Goal: Transaction & Acquisition: Subscribe to service/newsletter

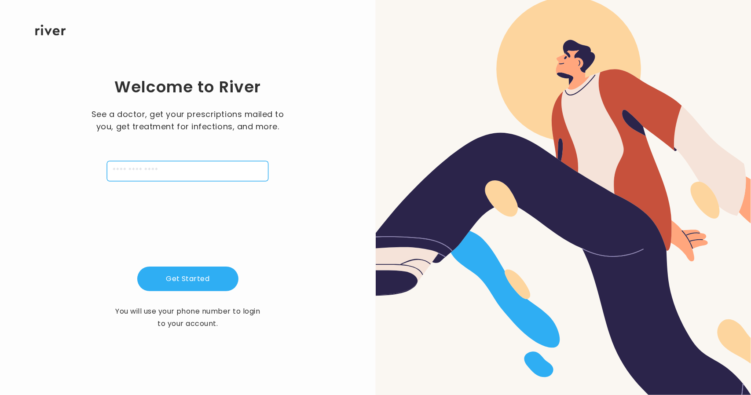
click at [146, 174] on input "tel" at bounding box center [187, 171] width 161 height 20
type input "**********"
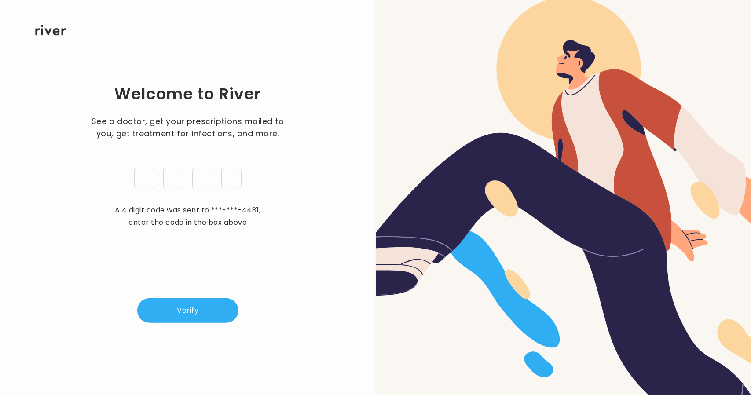
type input "*"
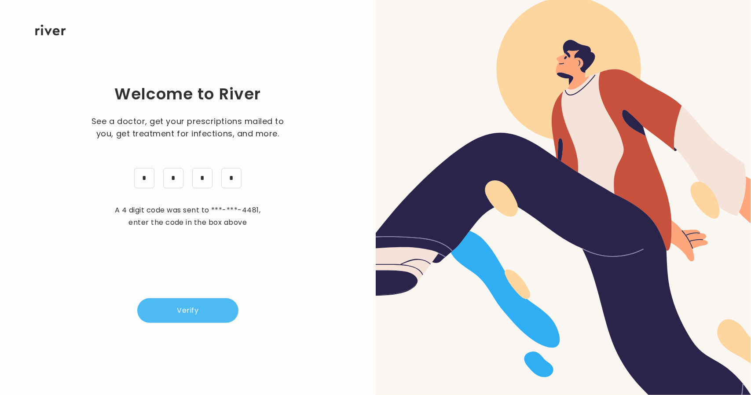
click at [203, 312] on button "Verify" at bounding box center [187, 310] width 101 height 25
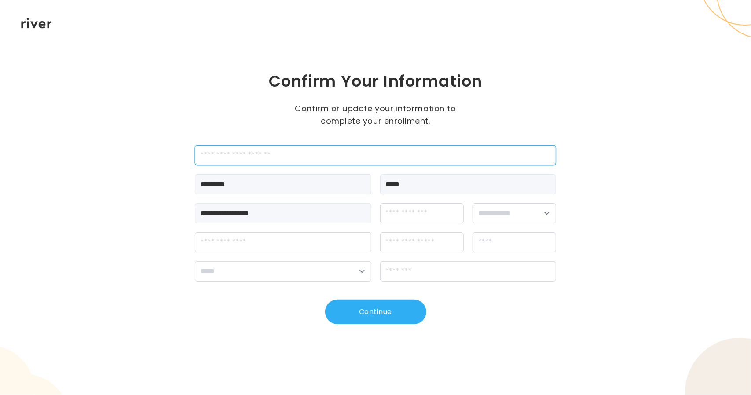
click at [281, 150] on input "employeeId" at bounding box center [376, 155] width 362 height 20
type input "*******"
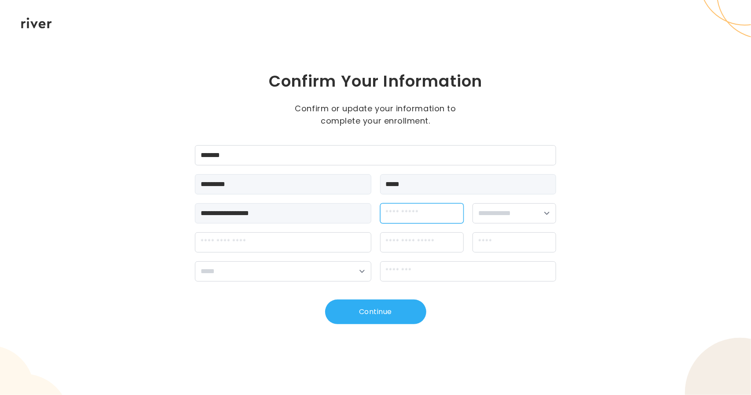
click at [417, 214] on input "dateOfBirth" at bounding box center [422, 213] width 84 height 20
type input "**********"
click at [527, 214] on select "**********" at bounding box center [514, 213] width 84 height 20
select select "******"
click at [472, 203] on select "**********" at bounding box center [514, 213] width 84 height 20
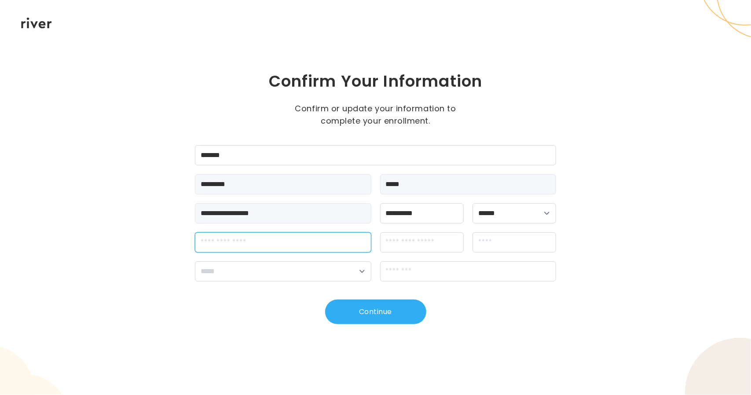
click at [326, 248] on input "streetAddress" at bounding box center [283, 242] width 176 height 20
type input "**********"
click at [399, 239] on input "apt" at bounding box center [422, 242] width 84 height 20
type input "*********"
click at [501, 243] on input "city" at bounding box center [514, 242] width 84 height 20
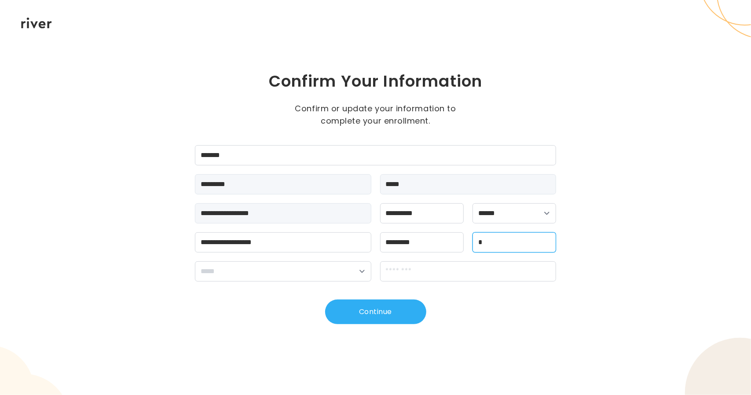
type input "*********"
click at [242, 271] on select "**********" at bounding box center [283, 271] width 176 height 20
select select "**"
click at [195, 261] on select "**********" at bounding box center [283, 271] width 176 height 20
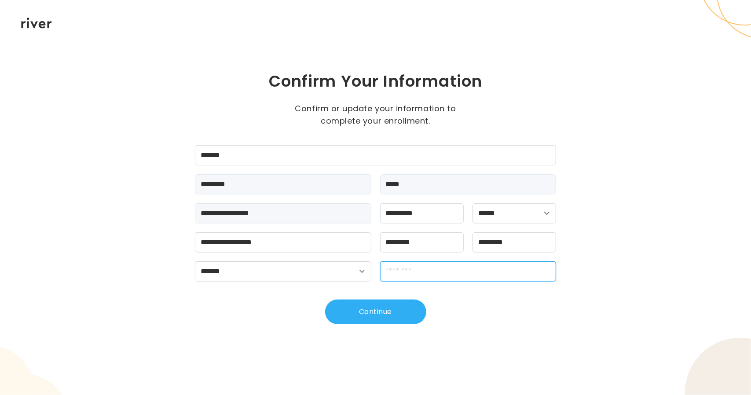
click at [430, 272] on input "zipCode" at bounding box center [468, 271] width 176 height 20
type input "*****"
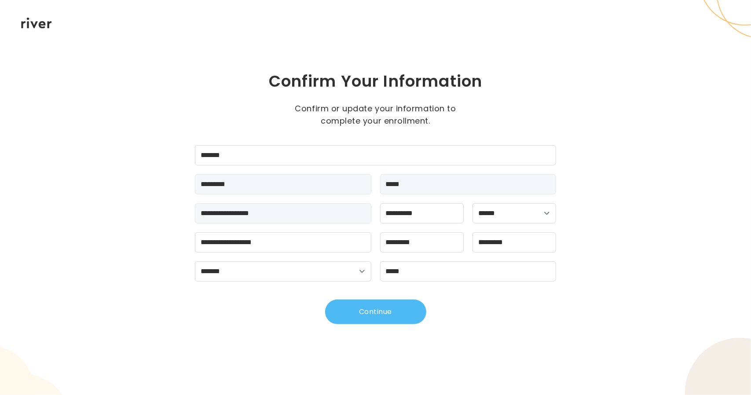
click at [385, 317] on button "Continue" at bounding box center [375, 312] width 101 height 25
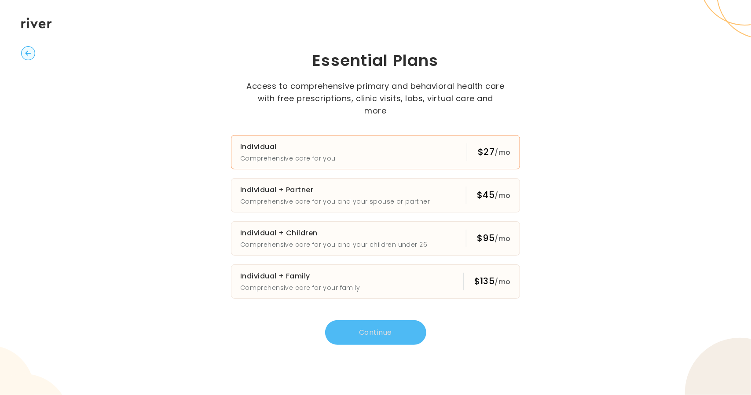
click at [436, 141] on button "Individual Comprehensive care for you $27 /mo" at bounding box center [375, 152] width 289 height 34
click at [395, 325] on button "Continue" at bounding box center [375, 332] width 101 height 25
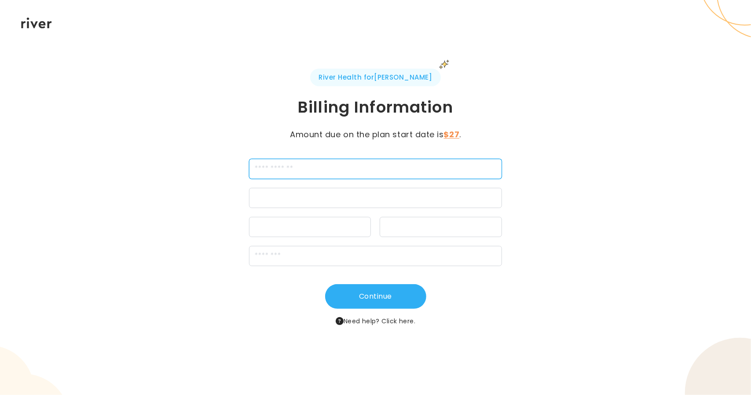
click at [284, 171] on input "cardName" at bounding box center [375, 169] width 253 height 20
type input "**********"
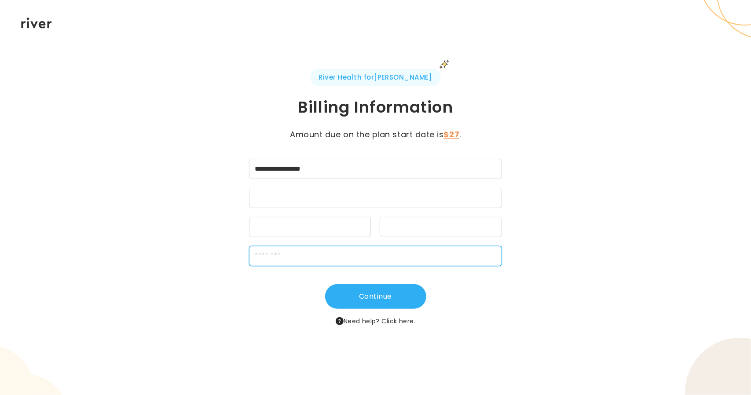
click at [384, 253] on input "zipCode" at bounding box center [375, 256] width 253 height 20
type input "*****"
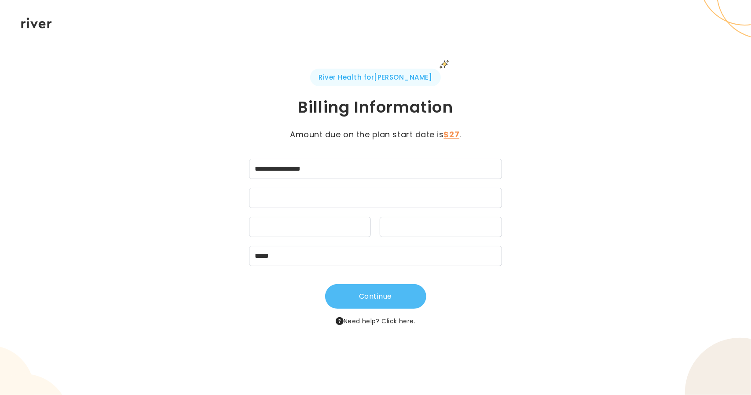
click at [381, 295] on button "Continue" at bounding box center [375, 296] width 101 height 25
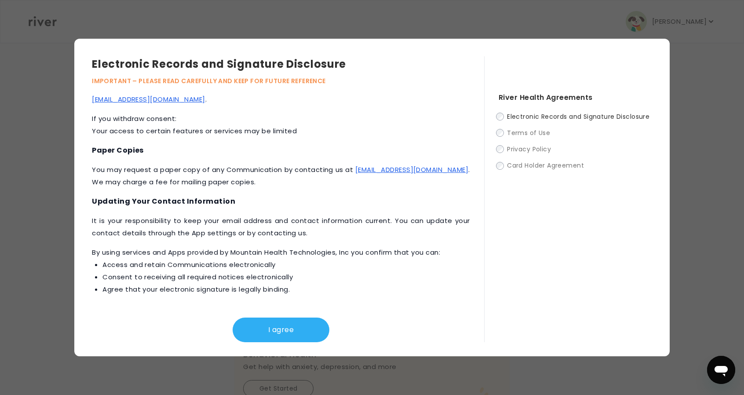
scroll to position [397, 0]
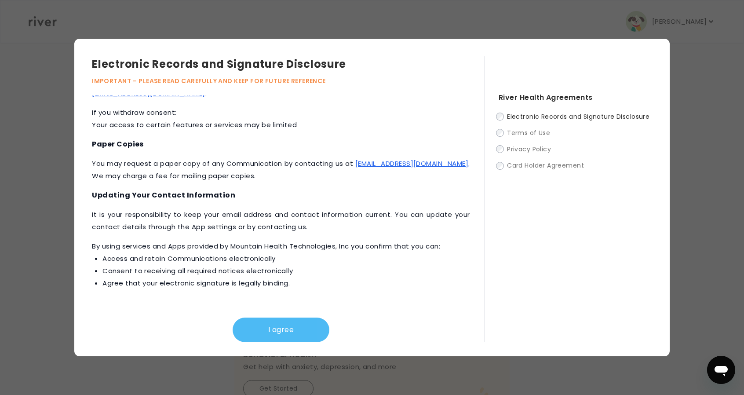
click at [304, 328] on button "I agree" at bounding box center [281, 330] width 97 height 25
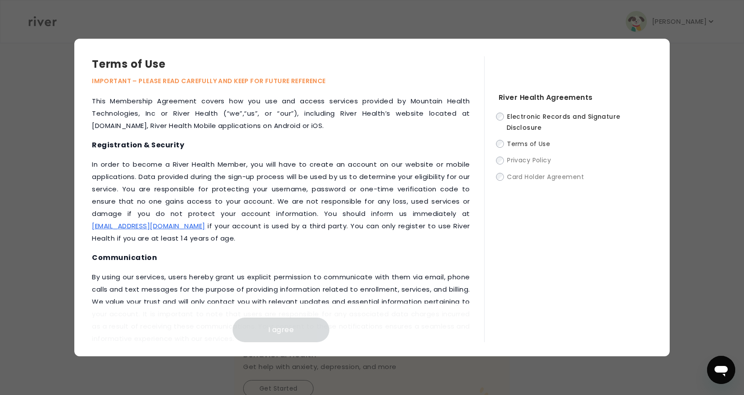
click at [480, 120] on div "Terms of Use IMPORTANT – PLEASE READ CAREFULLY AND KEEP FOR FUTURE REFERENCE Th…" at bounding box center [372, 198] width 596 height 318
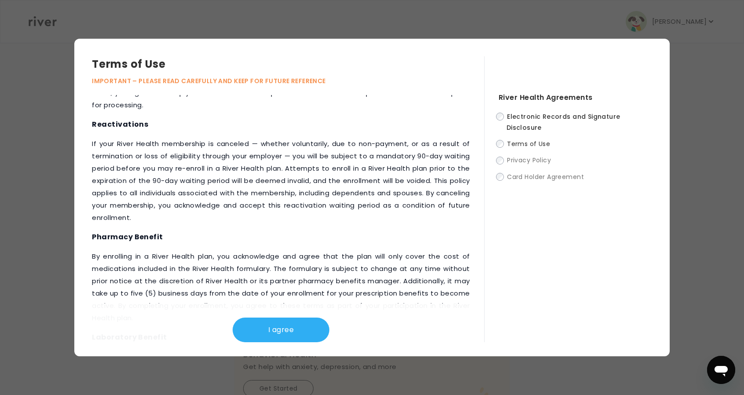
scroll to position [1034, 0]
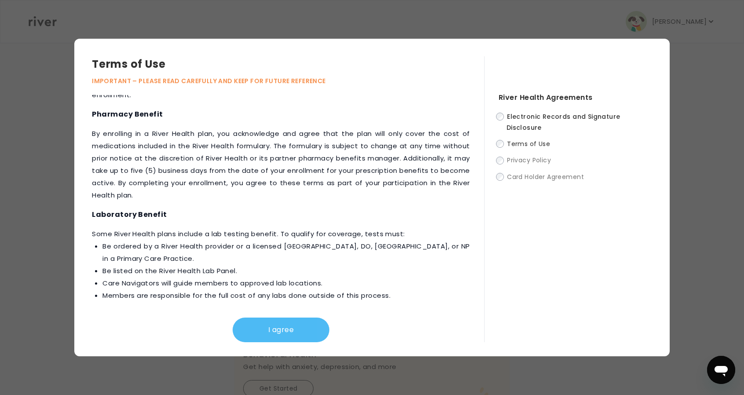
click at [300, 325] on button "I agree" at bounding box center [281, 330] width 97 height 25
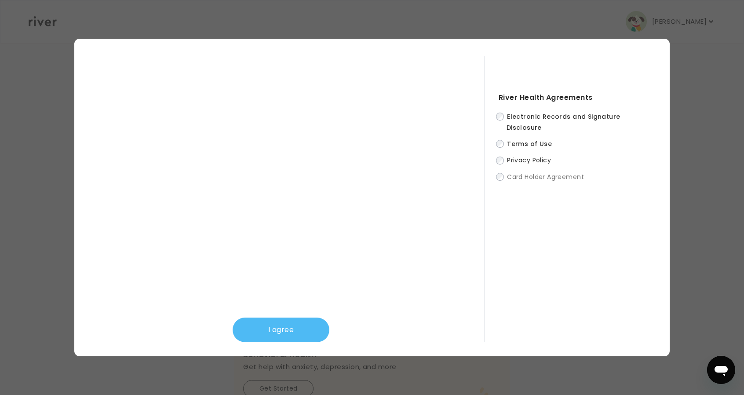
click at [270, 327] on button "I agree" at bounding box center [281, 330] width 97 height 25
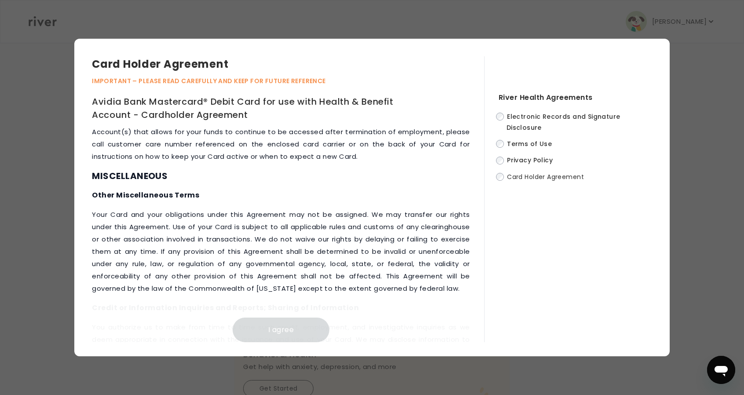
scroll to position [3779, 0]
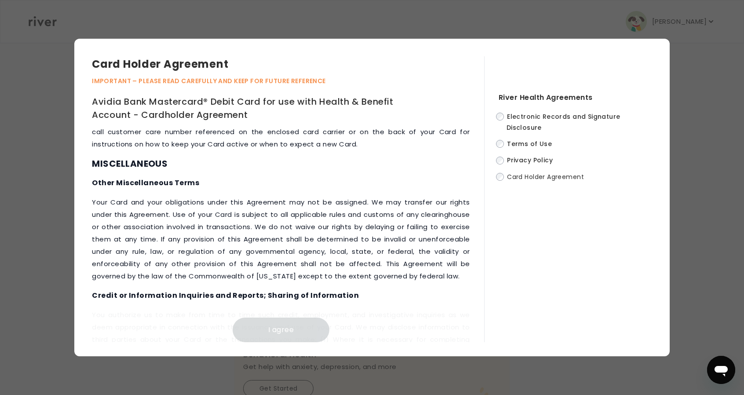
drag, startPoint x: 486, startPoint y: 318, endPoint x: 479, endPoint y: 317, distance: 6.3
click at [479, 317] on div "Card Holder Agreement IMPORTANT – PLEASE READ CAREFULLY AND KEEP FOR FUTURE REF…" at bounding box center [372, 198] width 596 height 318
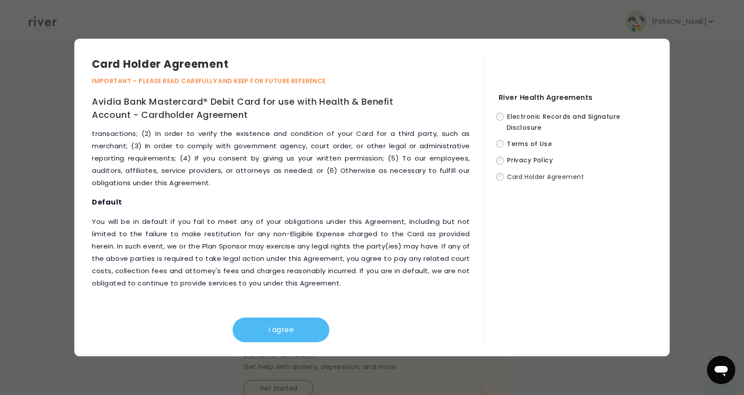
click at [300, 329] on button "I agree" at bounding box center [281, 330] width 97 height 25
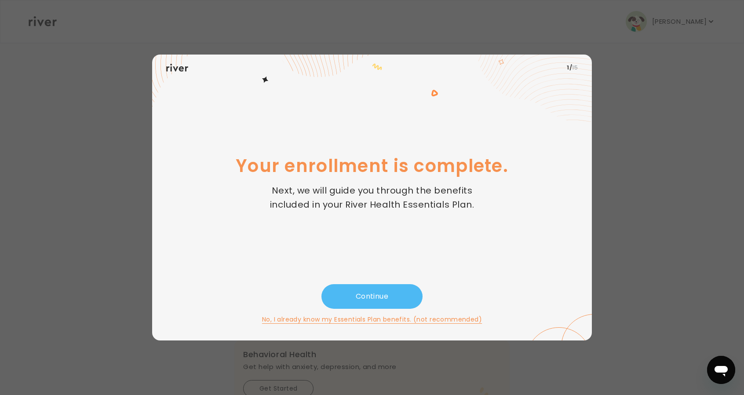
click at [341, 293] on button "Continue" at bounding box center [372, 296] width 101 height 25
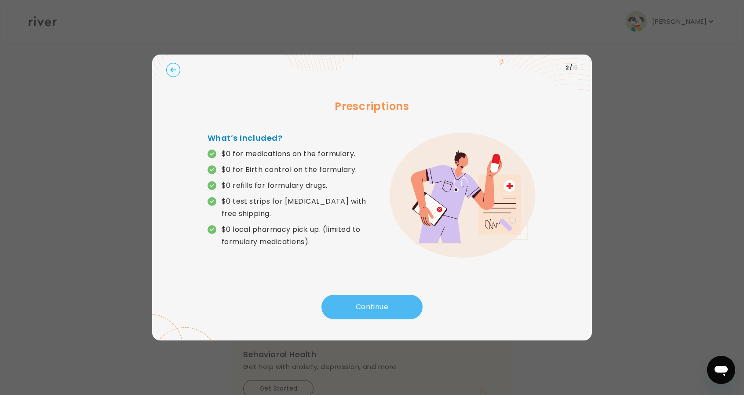
click at [349, 311] on button "Continue" at bounding box center [372, 307] width 101 height 25
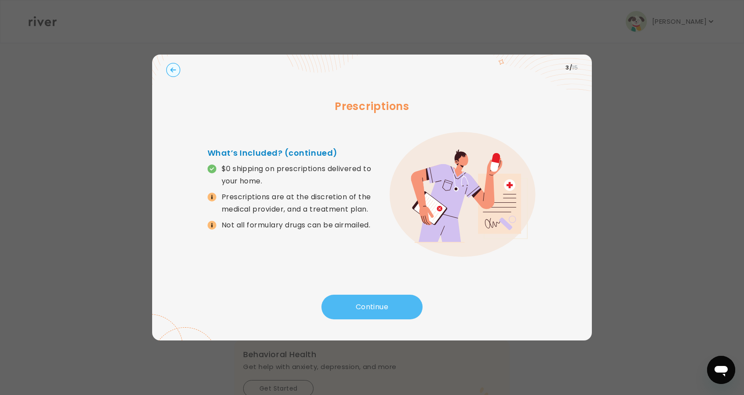
click at [349, 311] on button "Continue" at bounding box center [372, 307] width 101 height 25
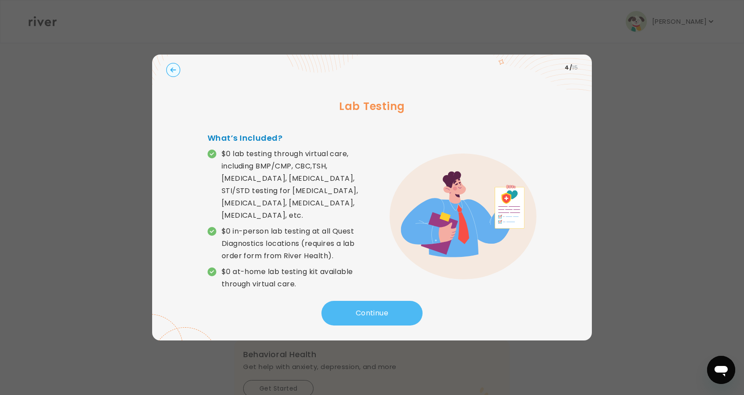
click at [349, 311] on button "Continue" at bounding box center [372, 313] width 101 height 25
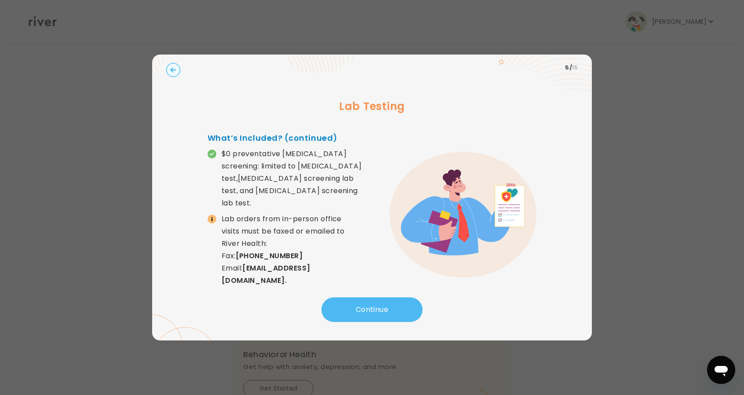
click at [349, 311] on button "Continue" at bounding box center [372, 309] width 101 height 25
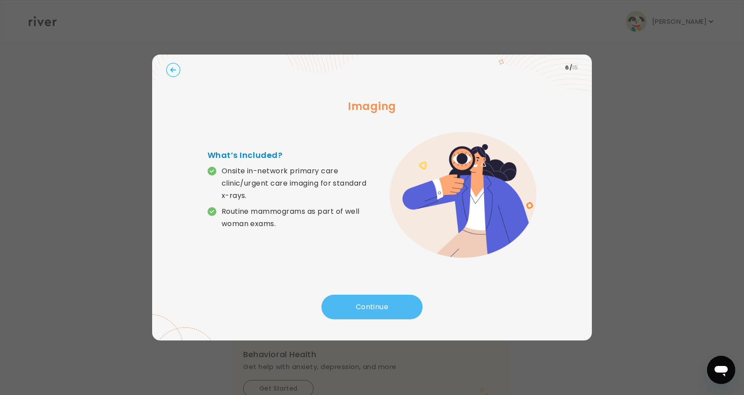
click at [349, 311] on button "Continue" at bounding box center [372, 307] width 101 height 25
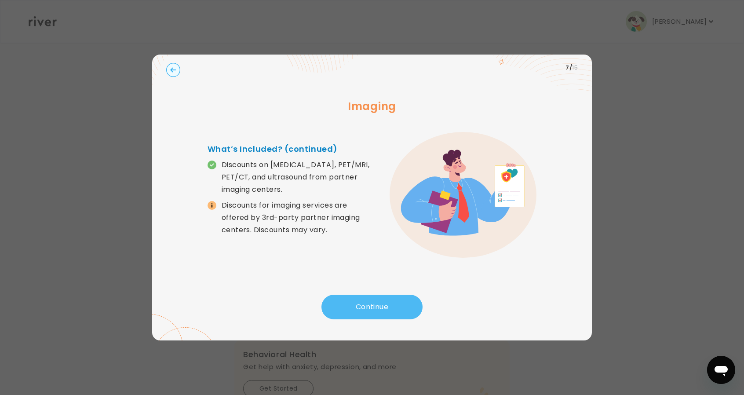
click at [349, 311] on button "Continue" at bounding box center [372, 307] width 101 height 25
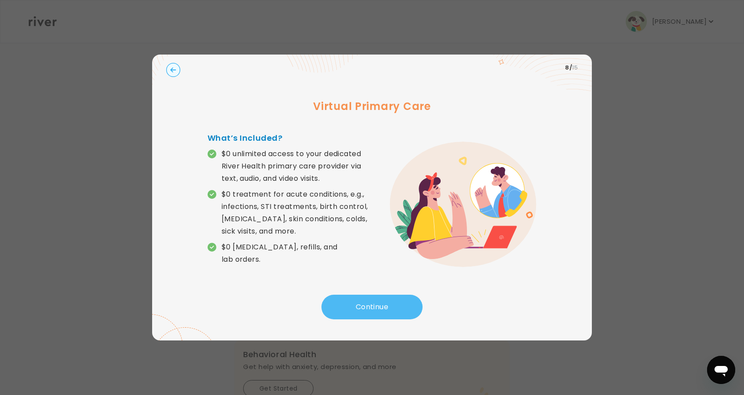
click at [349, 311] on button "Continue" at bounding box center [372, 307] width 101 height 25
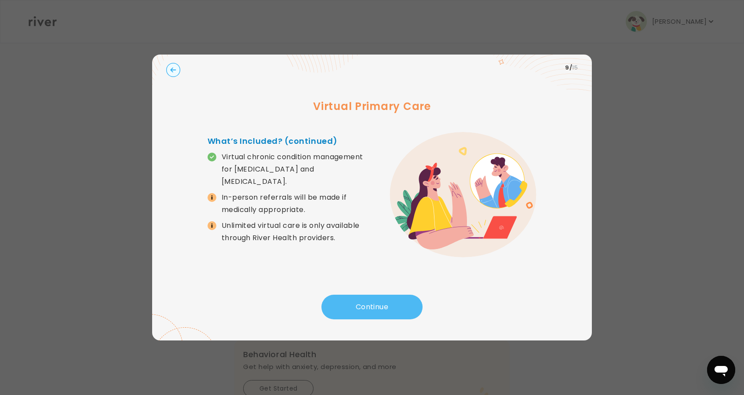
click at [349, 311] on button "Continue" at bounding box center [372, 307] width 101 height 25
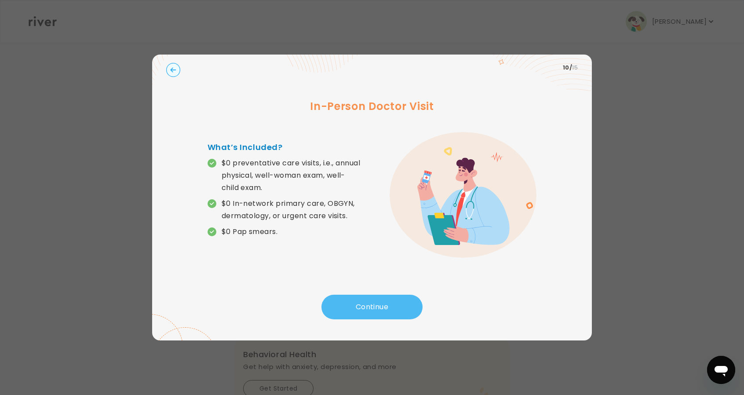
click at [349, 311] on button "Continue" at bounding box center [372, 307] width 101 height 25
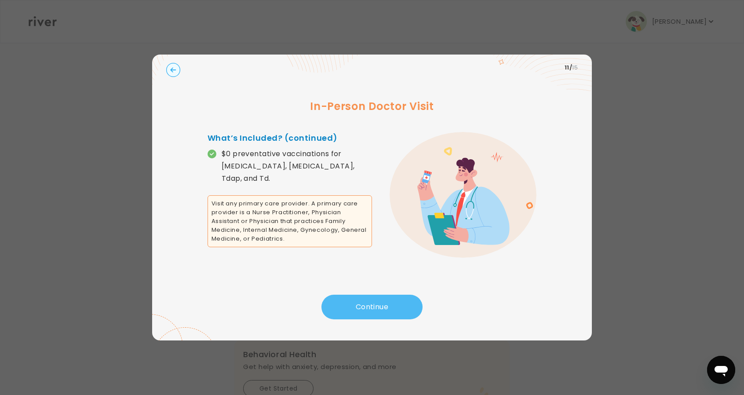
click at [349, 311] on button "Continue" at bounding box center [372, 307] width 101 height 25
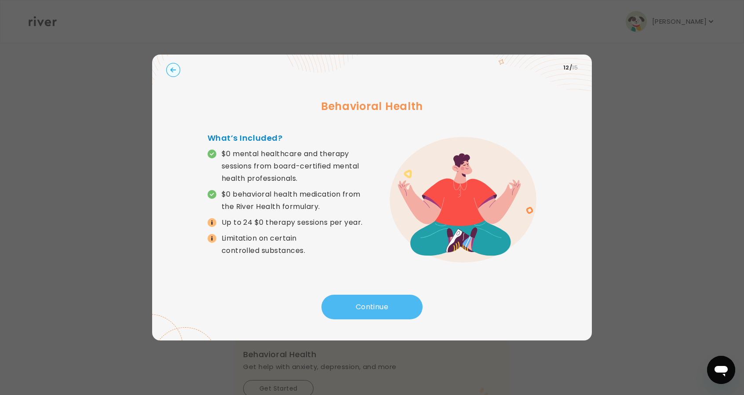
click at [349, 311] on button "Continue" at bounding box center [372, 307] width 101 height 25
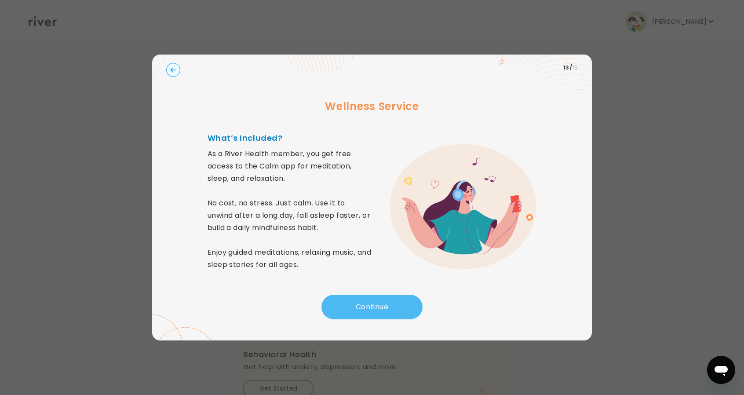
click at [349, 311] on button "Continue" at bounding box center [372, 307] width 101 height 25
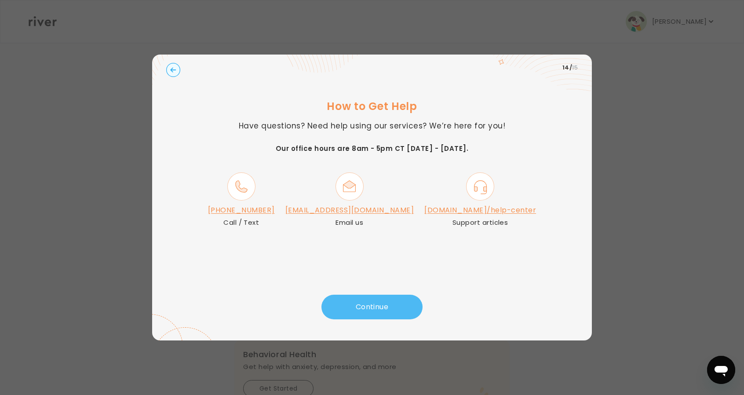
click at [349, 311] on button "Continue" at bounding box center [372, 307] width 101 height 25
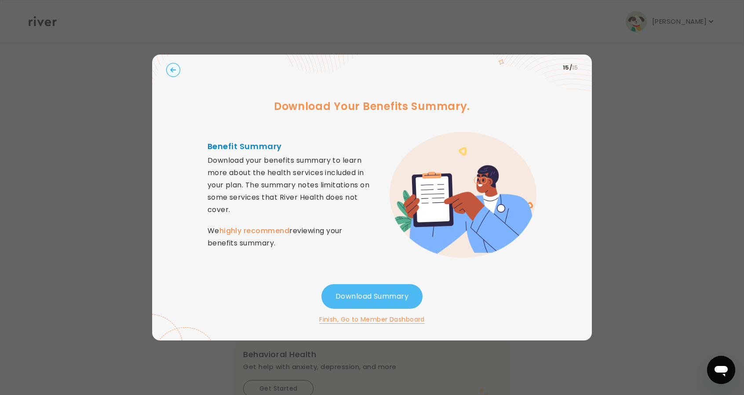
click at [354, 299] on button "Download Summary" at bounding box center [372, 296] width 101 height 25
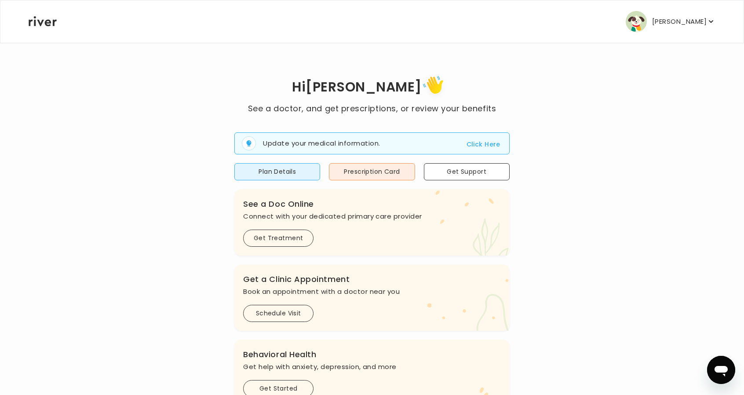
click at [480, 147] on button "Click Here" at bounding box center [484, 144] width 34 height 11
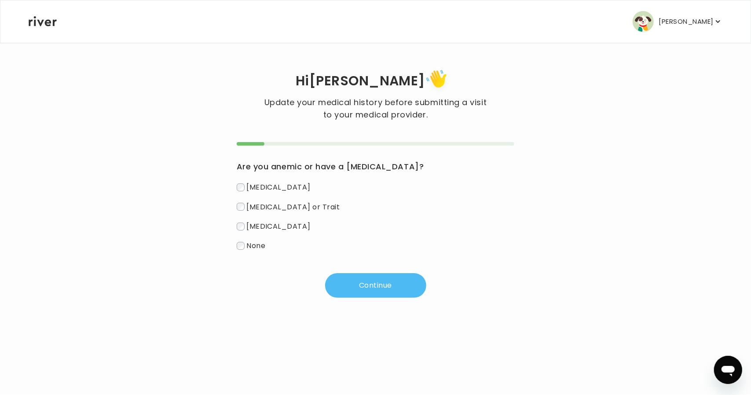
click at [344, 291] on button "Continue" at bounding box center [375, 285] width 101 height 25
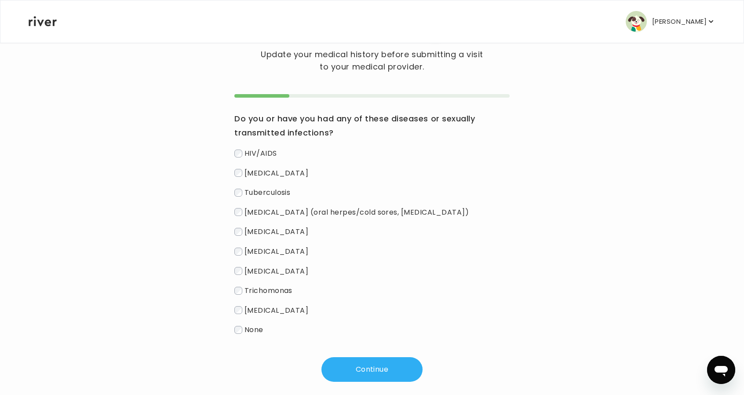
scroll to position [53, 0]
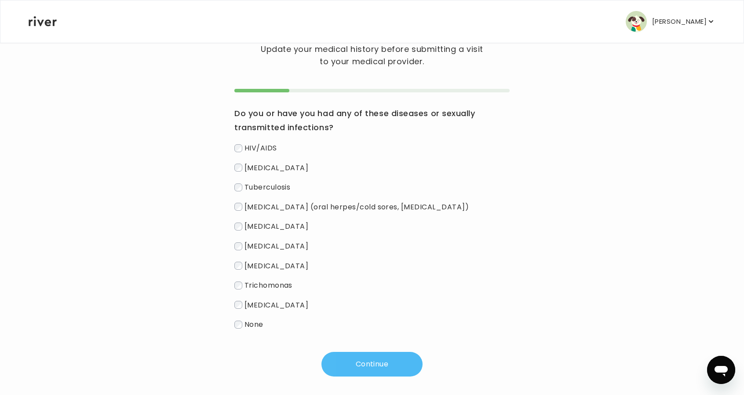
click at [346, 370] on button "Continue" at bounding box center [372, 364] width 101 height 25
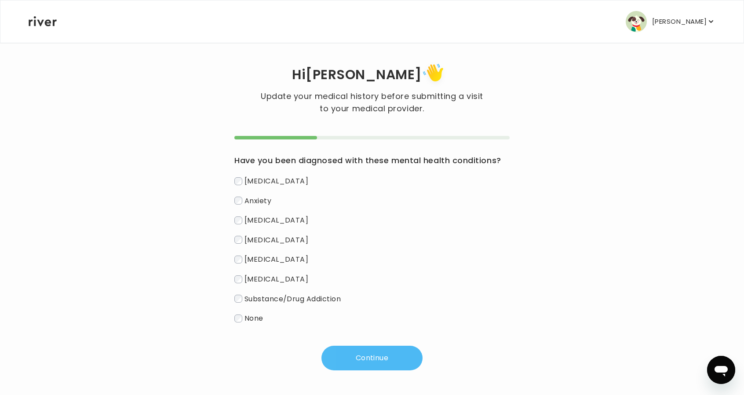
scroll to position [7, 0]
click at [350, 362] on button "Continue" at bounding box center [372, 358] width 101 height 25
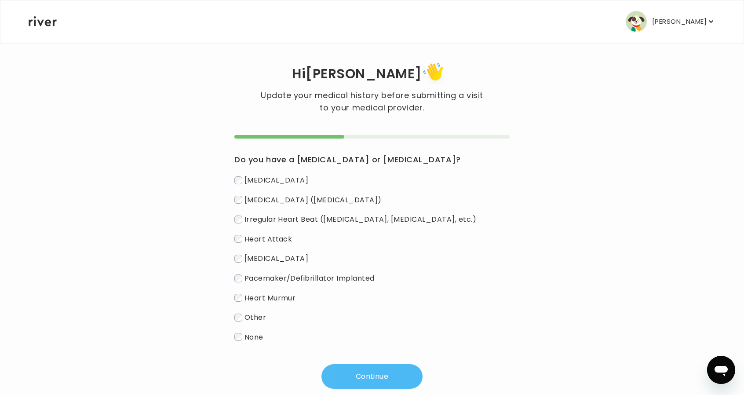
click at [348, 381] on button "Continue" at bounding box center [372, 376] width 101 height 25
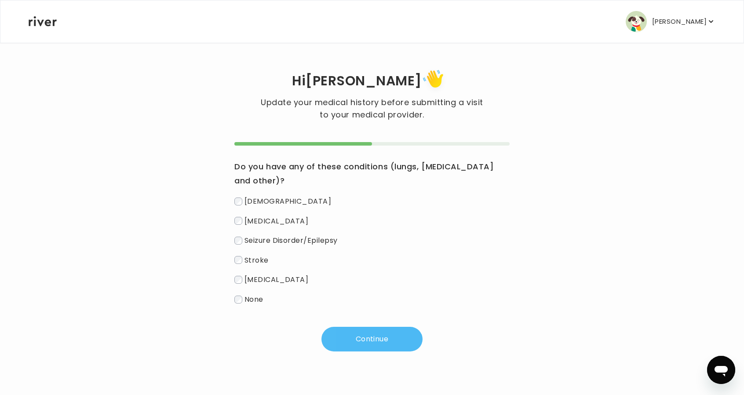
scroll to position [0, 0]
click at [239, 293] on label "None" at bounding box center [376, 299] width 278 height 13
click at [346, 327] on button "Continue" at bounding box center [375, 339] width 101 height 25
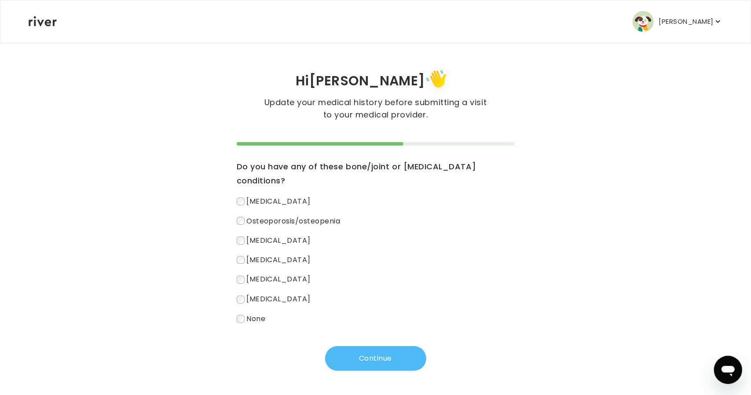
click at [348, 350] on button "Continue" at bounding box center [375, 358] width 101 height 25
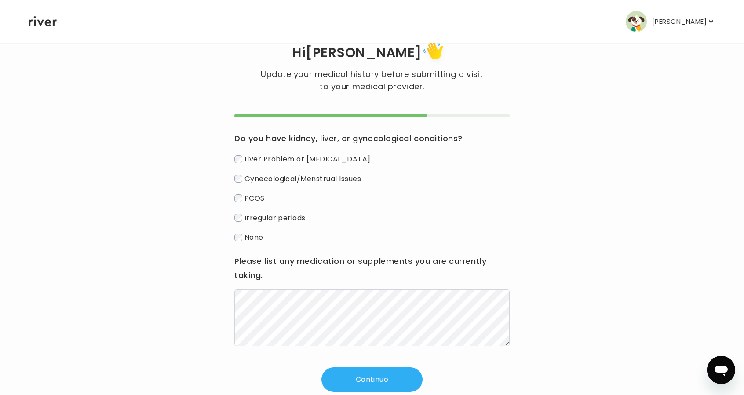
scroll to position [29, 0]
click at [358, 377] on button "Continue" at bounding box center [372, 379] width 101 height 25
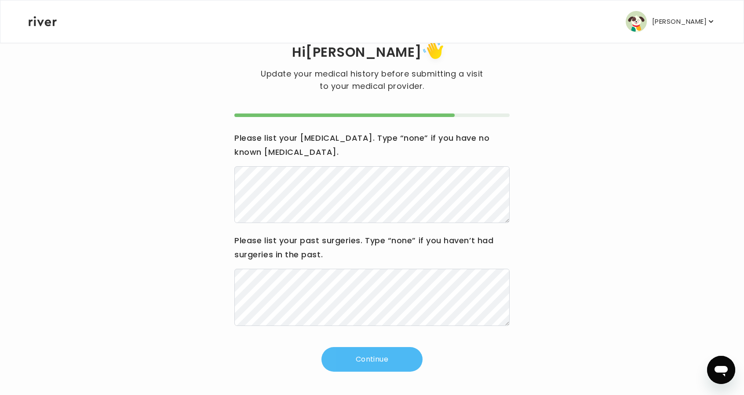
click at [352, 362] on button "Continue" at bounding box center [372, 359] width 101 height 25
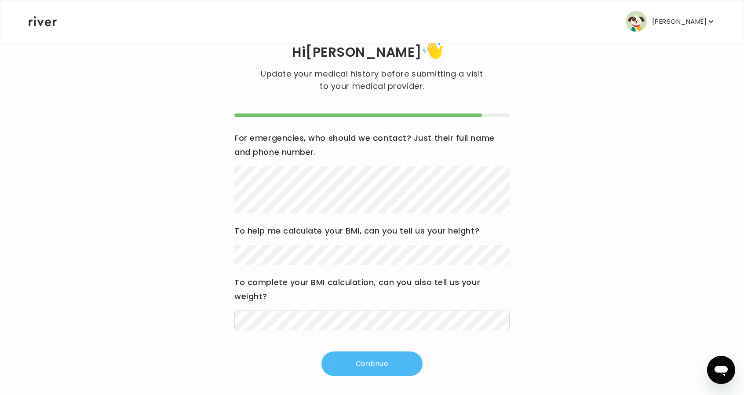
click at [364, 367] on button "Continue" at bounding box center [372, 363] width 101 height 25
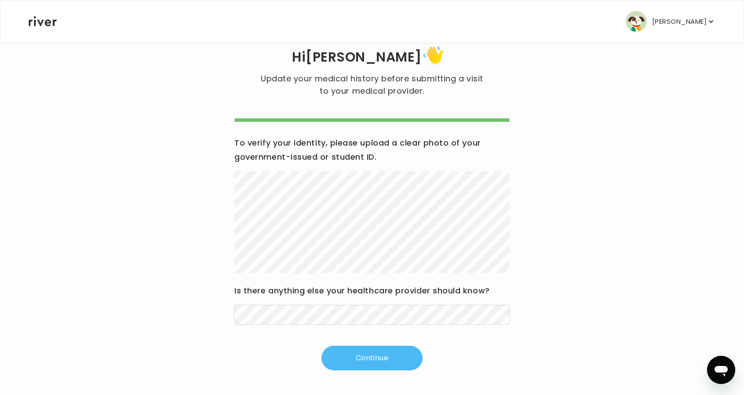
click at [373, 357] on button "Continue" at bounding box center [372, 358] width 101 height 25
click at [355, 355] on button "Continue" at bounding box center [372, 358] width 101 height 25
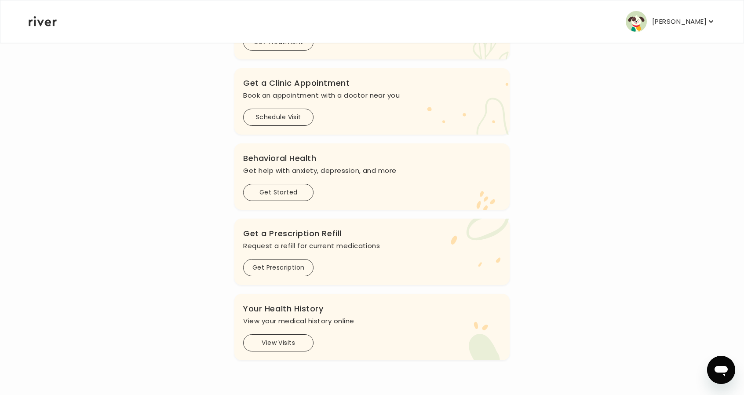
scroll to position [130, 0]
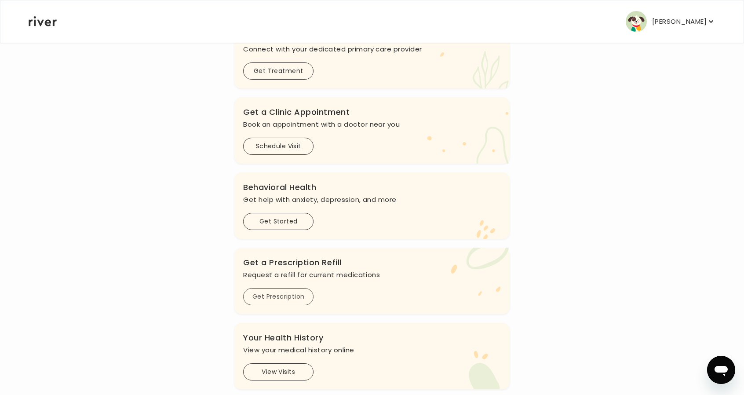
click at [281, 295] on button "Get Prescription" at bounding box center [278, 296] width 70 height 17
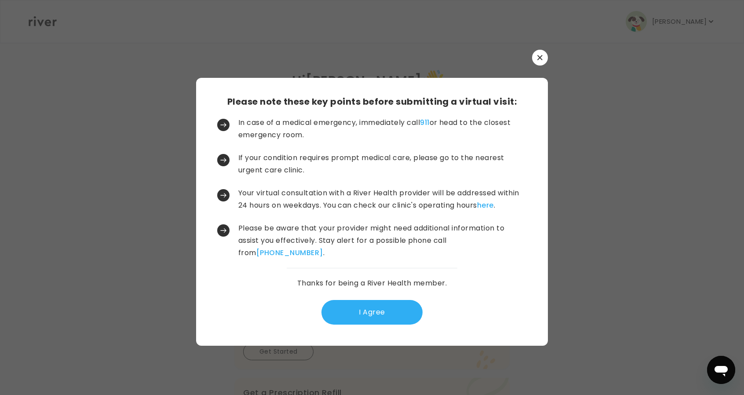
scroll to position [0, 0]
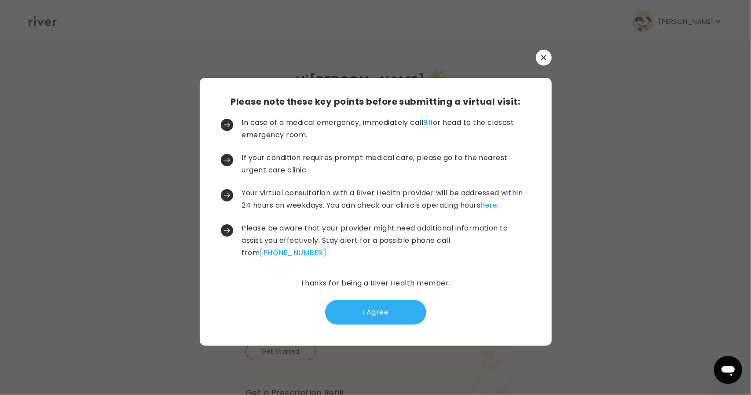
click at [545, 55] on icon "button" at bounding box center [543, 57] width 5 height 5
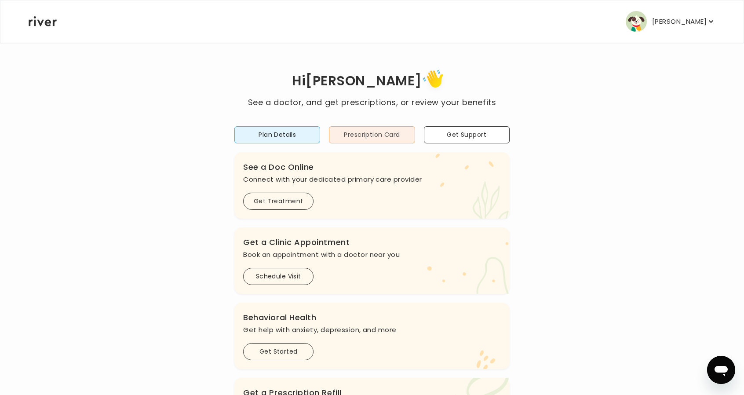
click at [366, 133] on button "Prescription Card" at bounding box center [372, 134] width 86 height 17
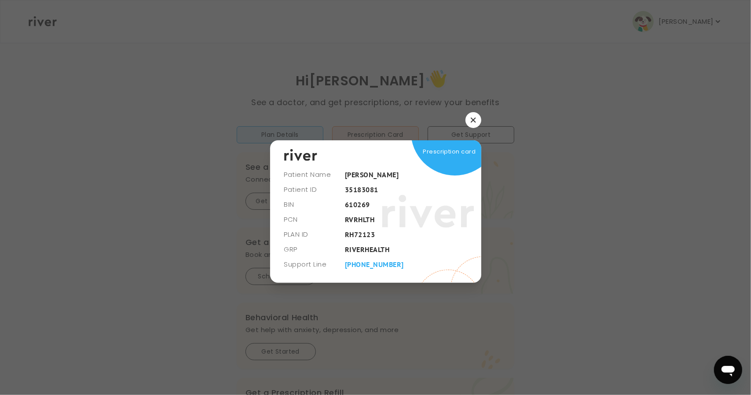
click at [474, 119] on icon "button" at bounding box center [473, 120] width 5 height 5
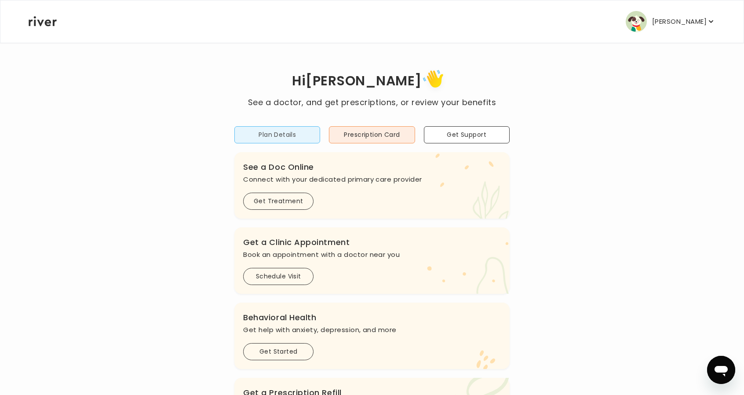
click at [278, 132] on button "Plan Details" at bounding box center [277, 134] width 86 height 17
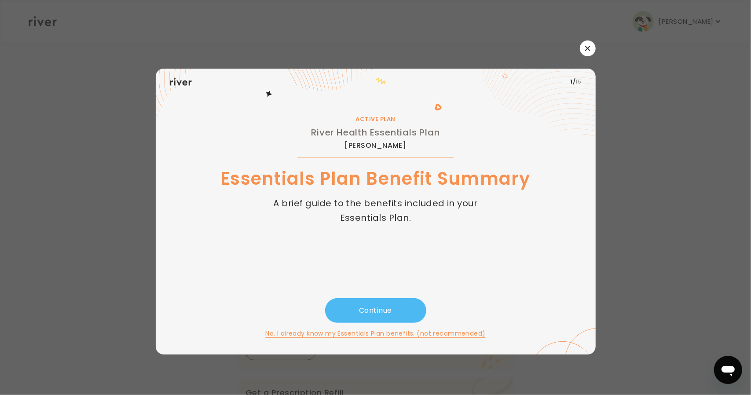
click at [355, 317] on button "Continue" at bounding box center [375, 310] width 101 height 25
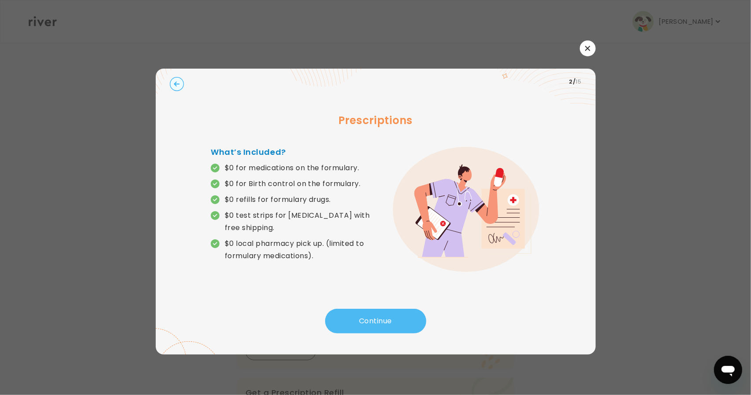
click at [355, 317] on button "Continue" at bounding box center [375, 321] width 101 height 25
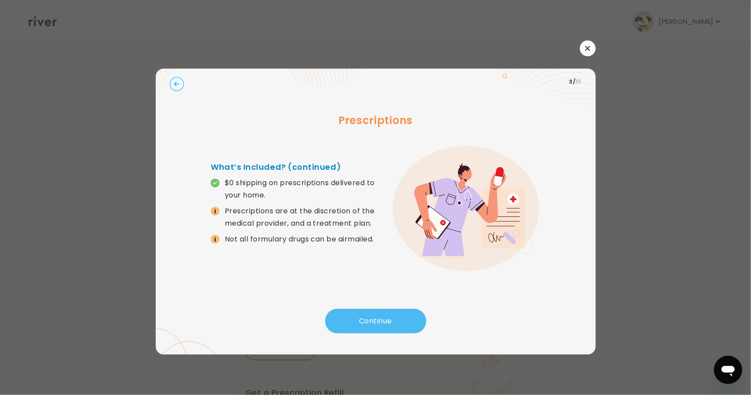
click at [355, 317] on button "Continue" at bounding box center [375, 321] width 101 height 25
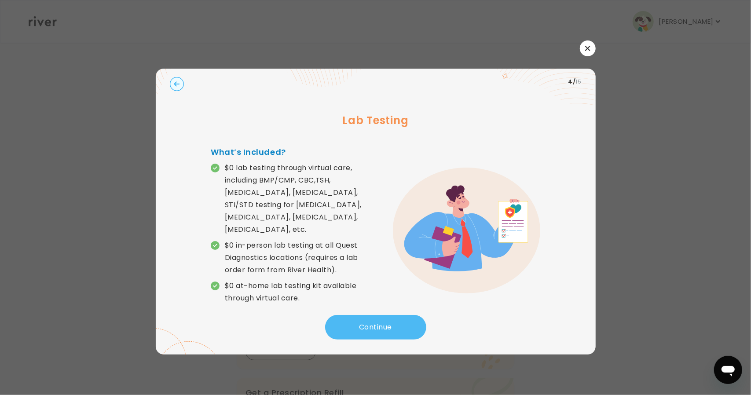
click at [355, 317] on button "Continue" at bounding box center [375, 327] width 101 height 25
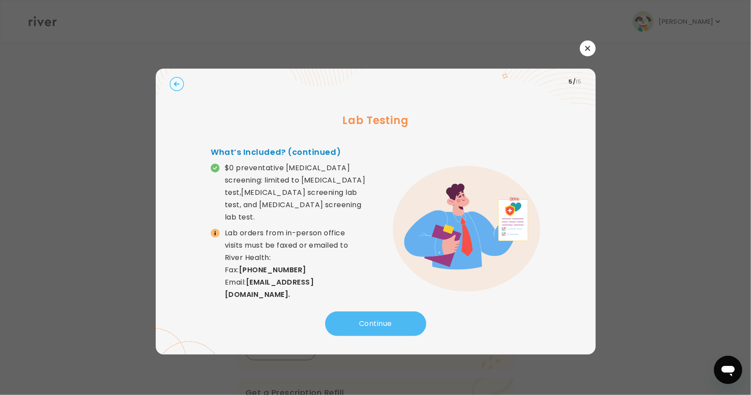
click at [355, 317] on button "Continue" at bounding box center [375, 323] width 101 height 25
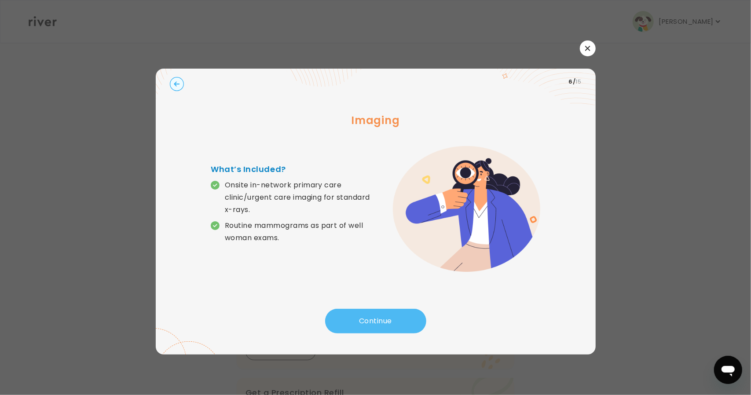
click at [355, 317] on button "Continue" at bounding box center [375, 321] width 101 height 25
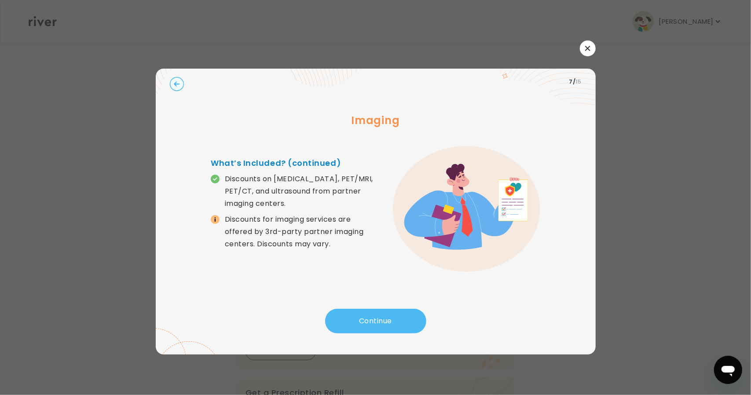
click at [355, 317] on button "Continue" at bounding box center [375, 321] width 101 height 25
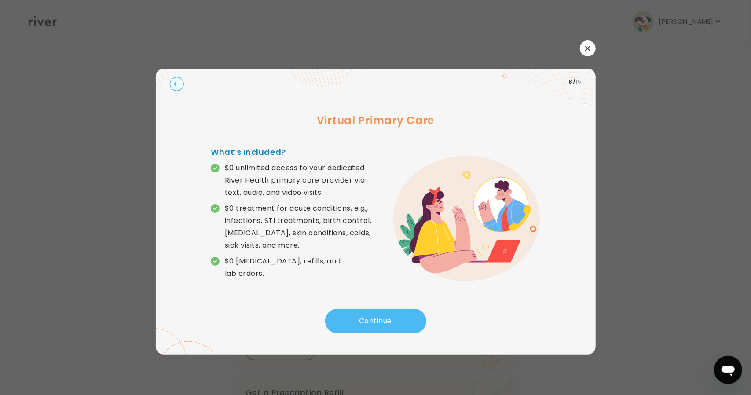
click at [355, 317] on button "Continue" at bounding box center [375, 321] width 101 height 25
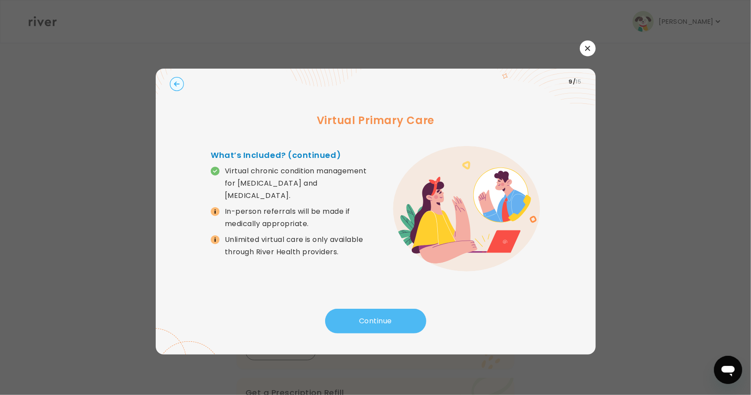
click at [355, 317] on button "Continue" at bounding box center [375, 321] width 101 height 25
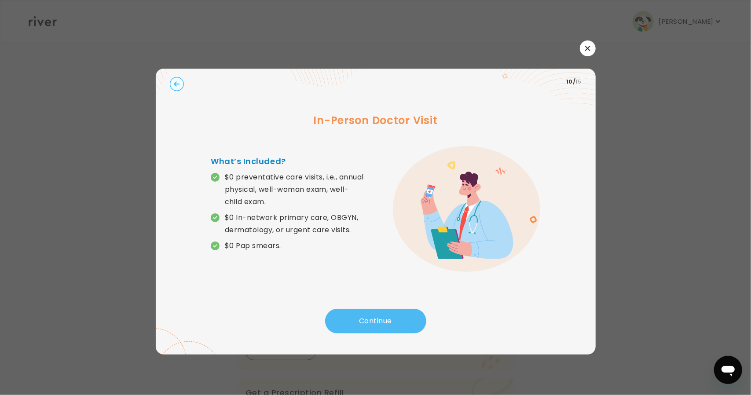
click at [355, 317] on button "Continue" at bounding box center [375, 321] width 101 height 25
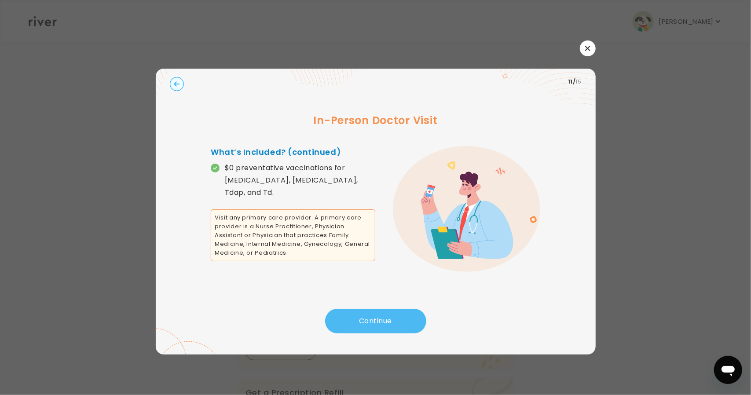
click at [355, 317] on button "Continue" at bounding box center [375, 321] width 101 height 25
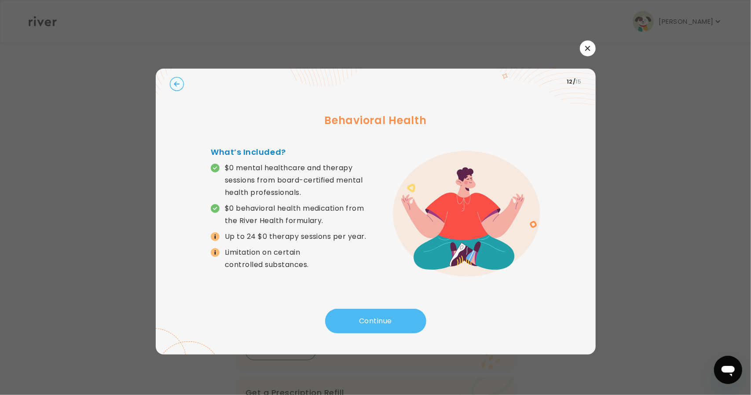
click at [355, 317] on button "Continue" at bounding box center [375, 321] width 101 height 25
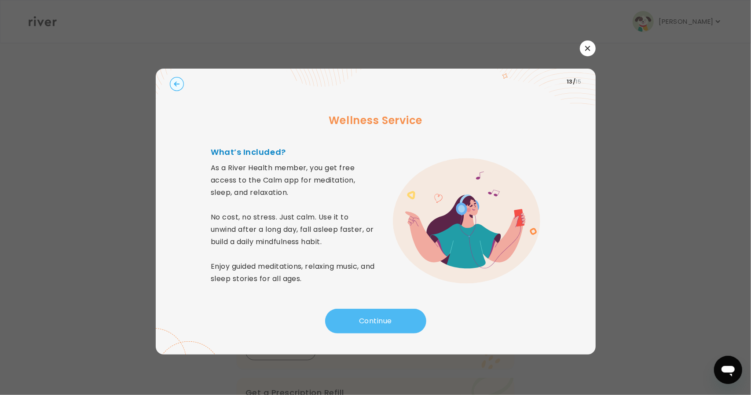
click at [355, 317] on button "Continue" at bounding box center [375, 321] width 101 height 25
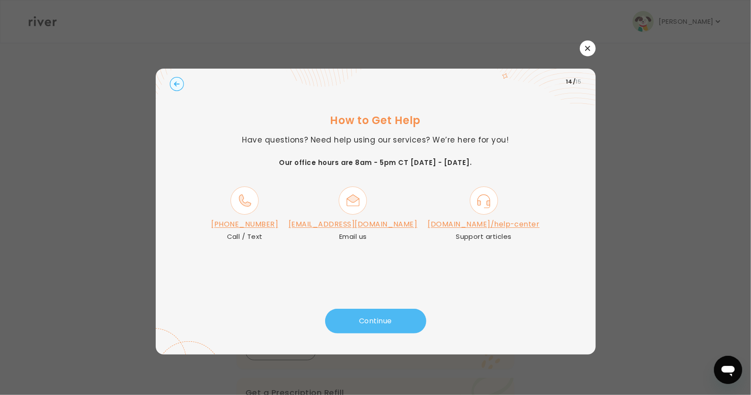
click at [355, 317] on button "Continue" at bounding box center [375, 321] width 101 height 25
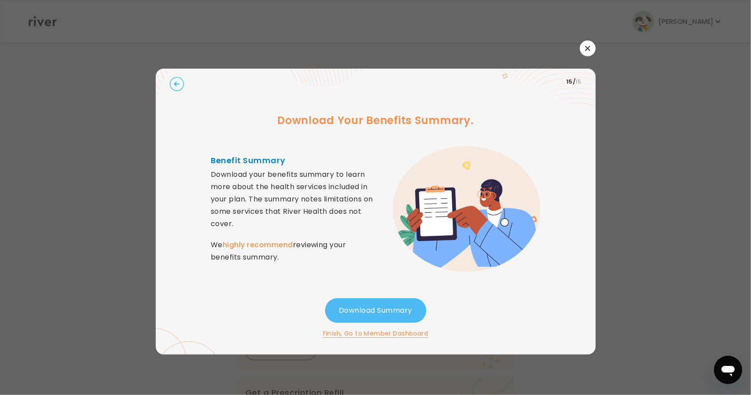
click at [355, 317] on button "Download Summary" at bounding box center [375, 310] width 101 height 25
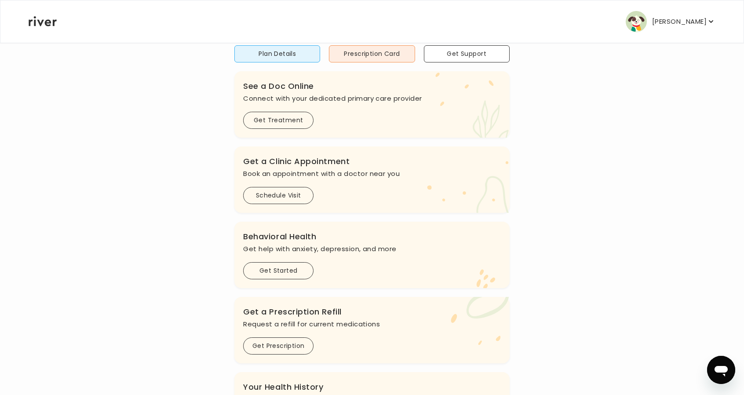
scroll to position [81, 0]
click at [260, 198] on button "Schedule Visit" at bounding box center [278, 195] width 70 height 17
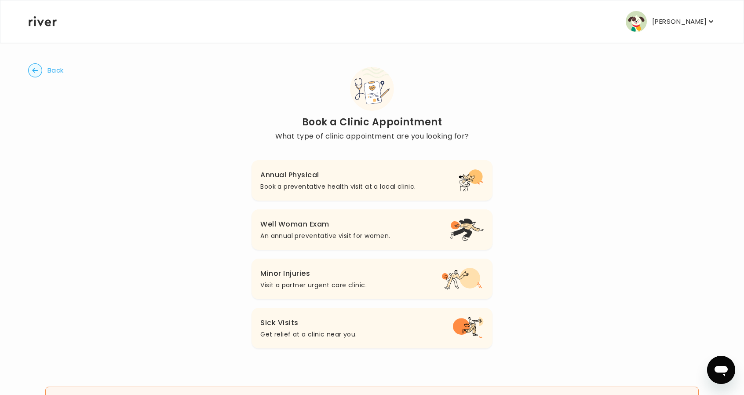
click at [298, 231] on p "An annual preventative visit for women." at bounding box center [325, 236] width 130 height 11
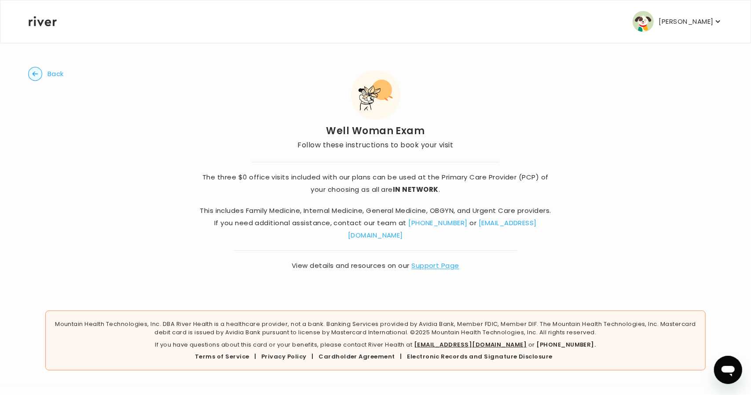
click at [34, 74] on circle "button" at bounding box center [36, 74] width 14 height 14
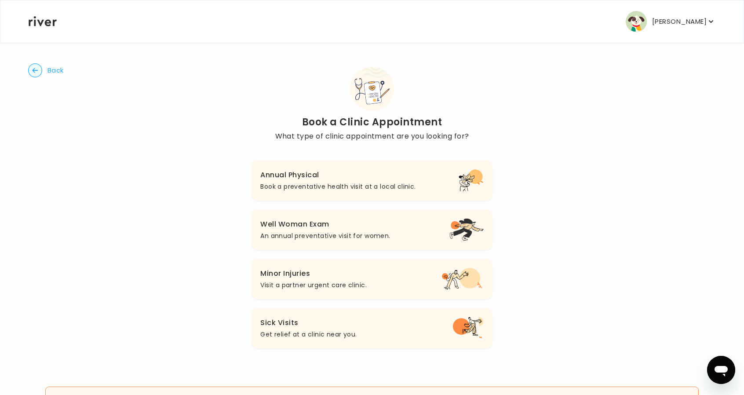
click at [278, 277] on h3 "Minor Injuries" at bounding box center [313, 273] width 106 height 12
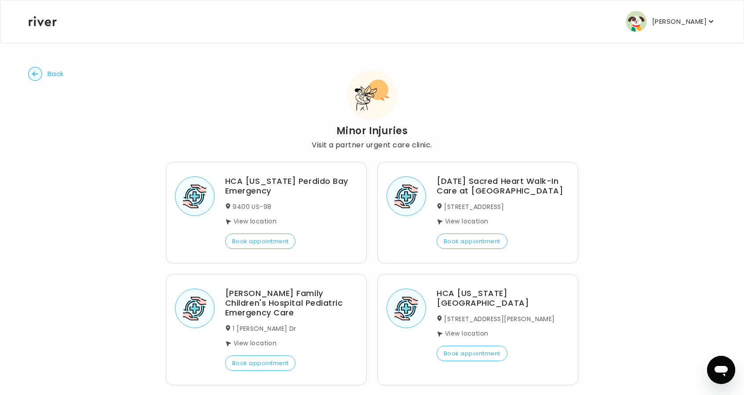
click at [34, 74] on icon "button" at bounding box center [35, 73] width 6 height 5
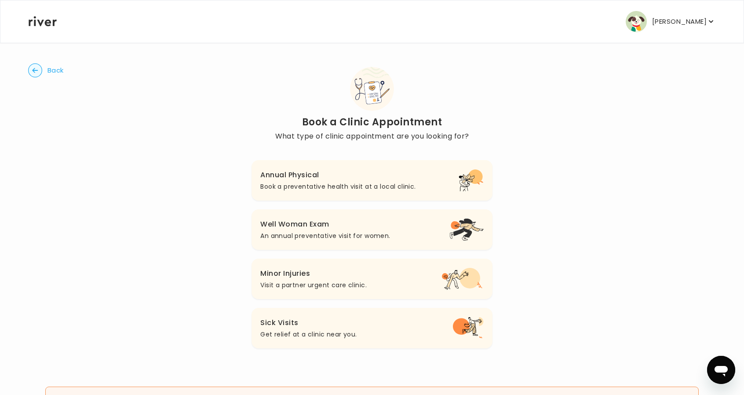
click at [292, 333] on p "Get relief at a clinic near you." at bounding box center [308, 334] width 96 height 11
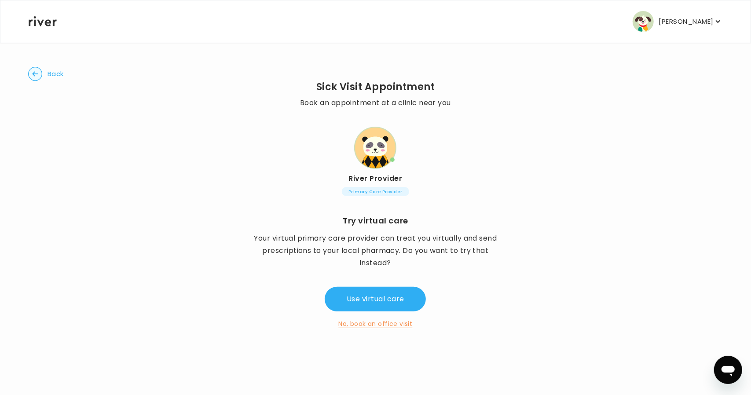
click at [37, 73] on circle "button" at bounding box center [36, 74] width 14 height 14
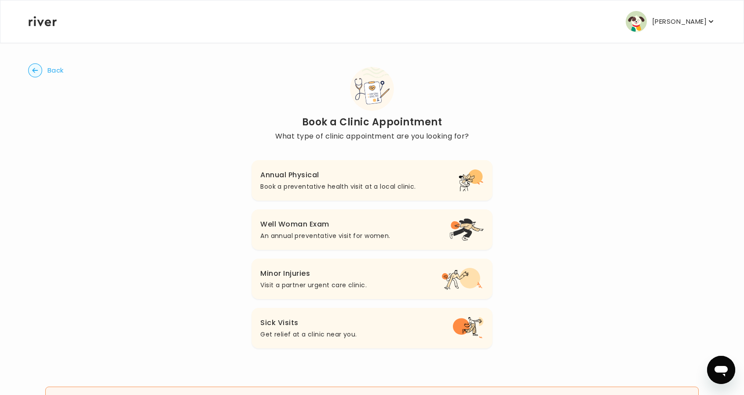
click at [286, 187] on p "Book a preventative health visit at a local clinic." at bounding box center [337, 186] width 155 height 11
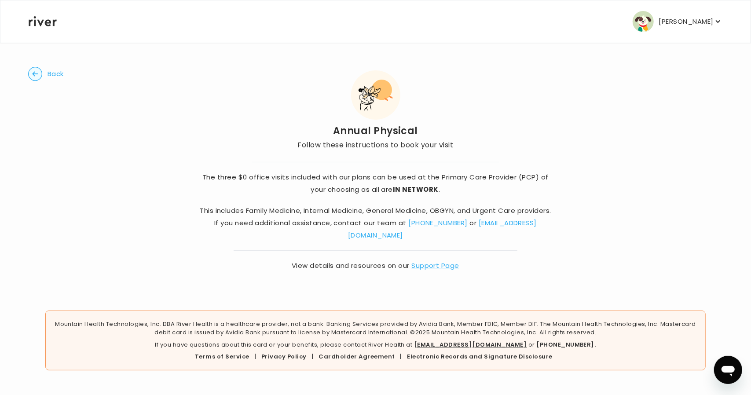
click at [34, 73] on circle "button" at bounding box center [36, 74] width 14 height 14
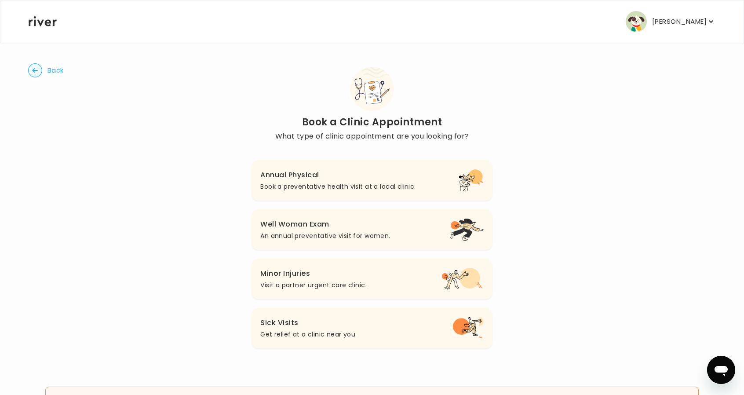
click at [34, 73] on circle "button" at bounding box center [36, 71] width 14 height 14
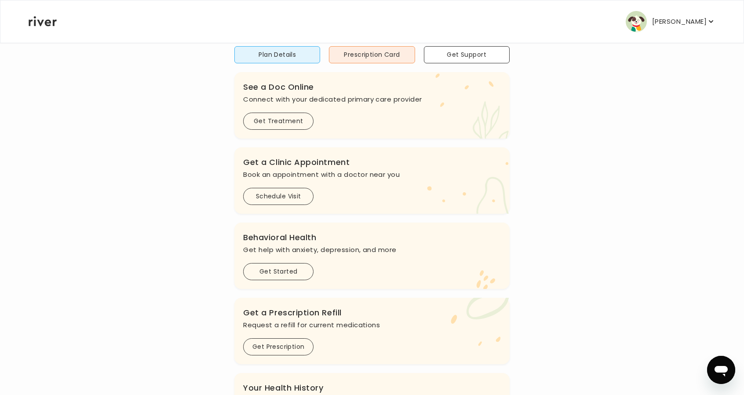
scroll to position [81, 0]
click at [713, 23] on icon "button" at bounding box center [711, 21] width 9 height 9
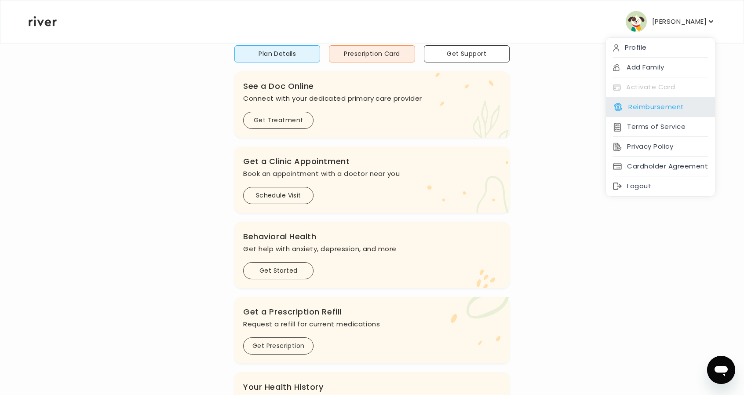
click at [637, 109] on button "Reimbursement" at bounding box center [648, 107] width 71 height 12
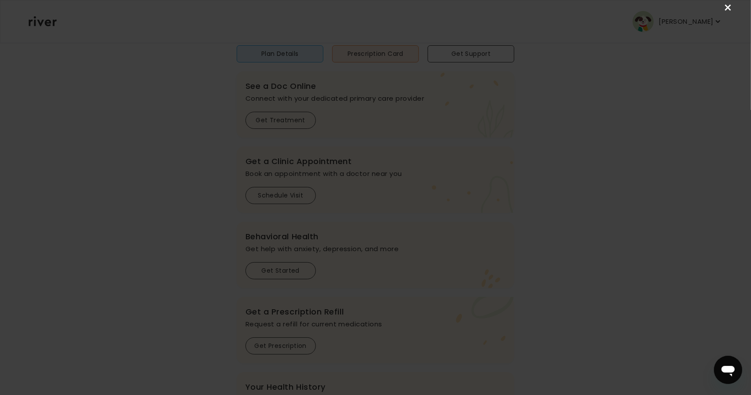
click at [728, 9] on link "×" at bounding box center [728, 8] width 11 height 11
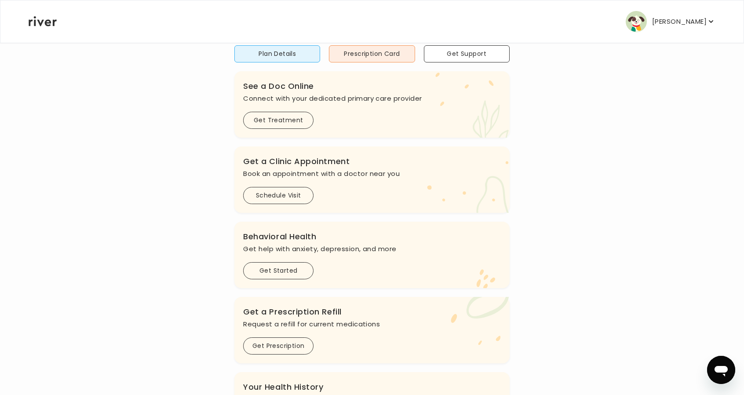
click at [711, 21] on icon "button" at bounding box center [711, 21] width 9 height 9
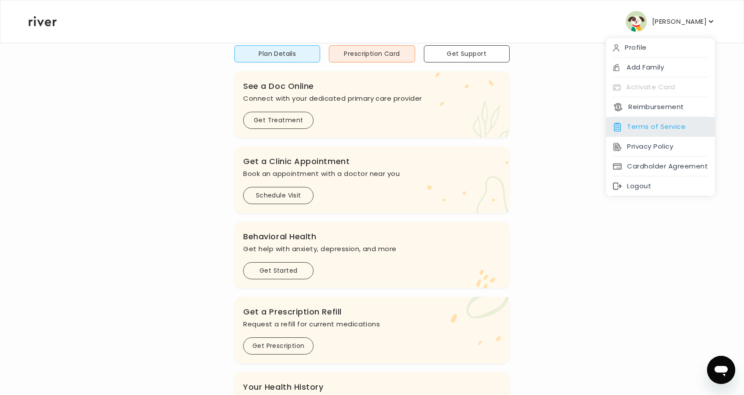
click at [645, 130] on div "Terms of Service" at bounding box center [660, 127] width 109 height 20
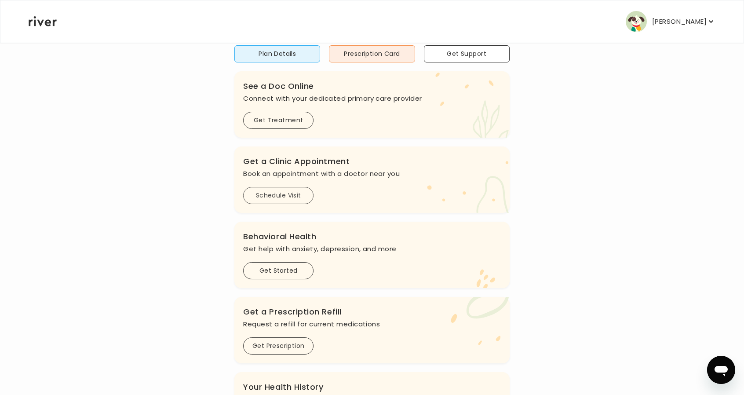
click at [282, 198] on button "Schedule Visit" at bounding box center [278, 195] width 70 height 17
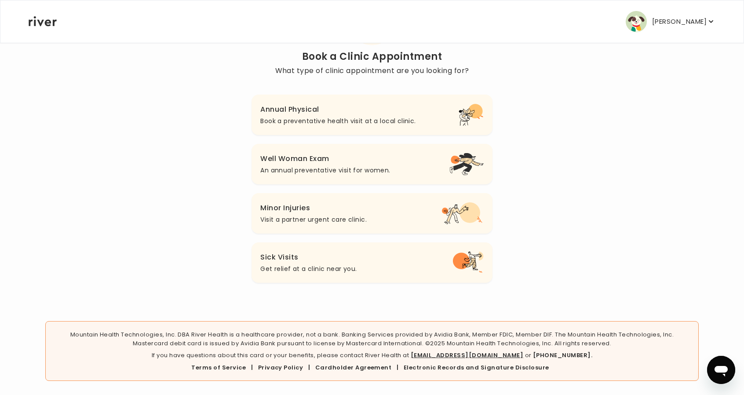
scroll to position [65, 0]
click at [298, 220] on p "Visit a partner urgent care clinic." at bounding box center [313, 220] width 106 height 11
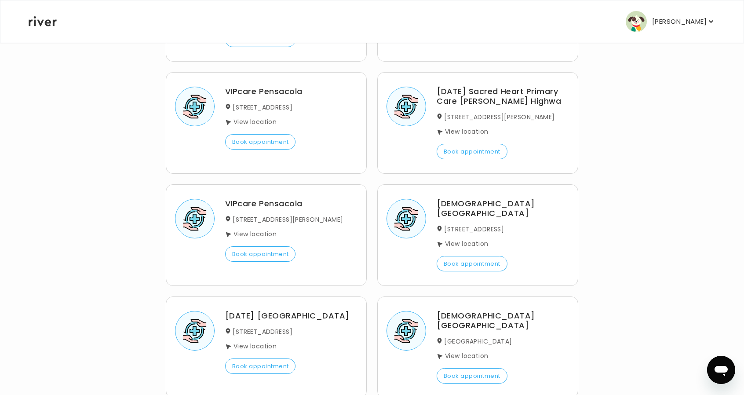
scroll to position [330, 0]
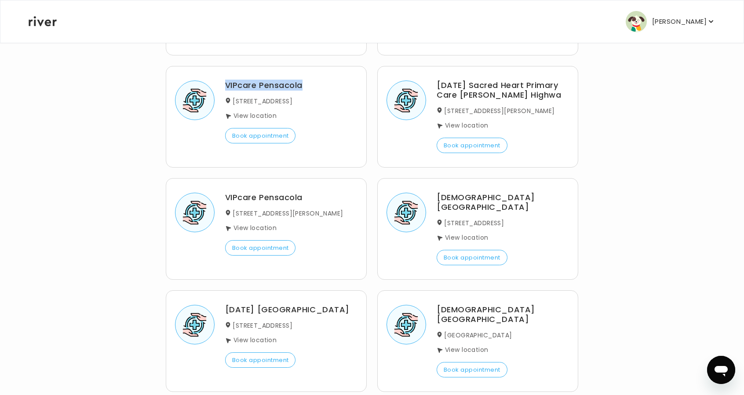
drag, startPoint x: 304, startPoint y: 87, endPoint x: 221, endPoint y: 84, distance: 83.6
click at [221, 84] on div "VIPcare Pensacola [STREET_ADDRESS] View location Book appointment" at bounding box center [266, 117] width 201 height 102
copy h3 "VIPcare Pensacola"
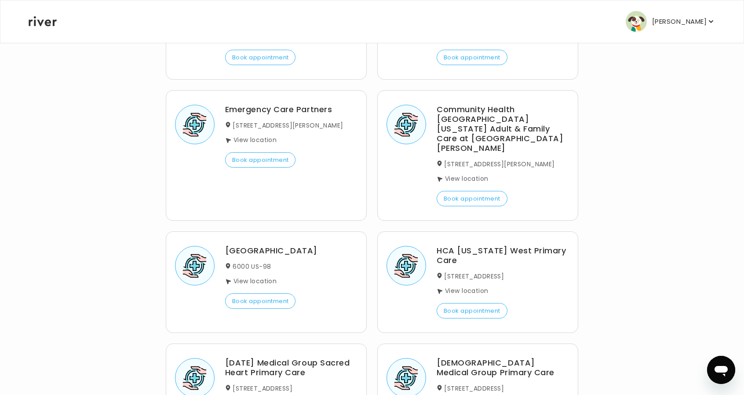
scroll to position [1016, 0]
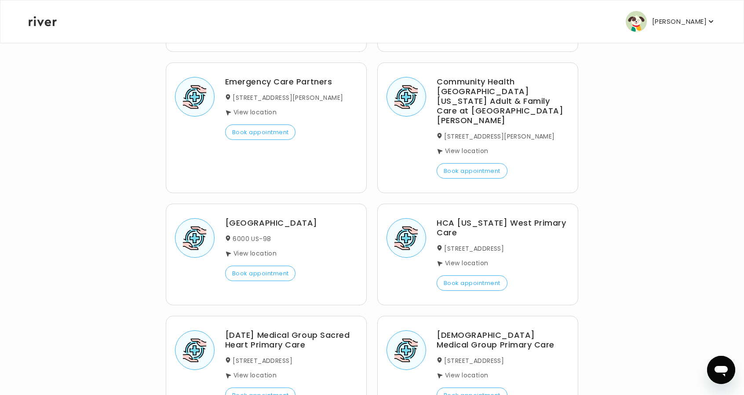
drag, startPoint x: 436, startPoint y: 171, endPoint x: 439, endPoint y: 166, distance: 5.4
click at [439, 204] on div "HCA [US_STATE][GEOGRAPHIC_DATA] Care [STREET_ADDRESS] View location Book appoin…" at bounding box center [477, 255] width 201 height 102
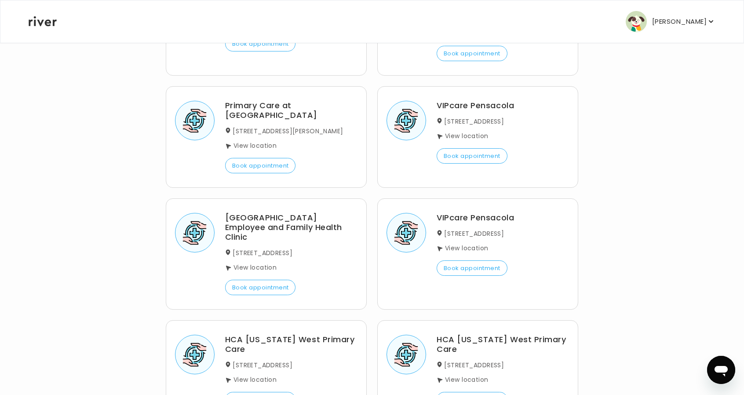
scroll to position [647, 0]
drag, startPoint x: 221, startPoint y: 318, endPoint x: 352, endPoint y: 315, distance: 131.1
click at [352, 320] on div "HCA [US_STATE] West Primary Care [STREET_ADDRESS] View location Book appointment" at bounding box center [266, 371] width 201 height 102
copy h3 "HCA [US_STATE] West Primary Care"
click at [40, 199] on div "Back Minor Injuries Visit a partner urgent care clinic. HCA [US_STATE] [GEOGRAP…" at bounding box center [372, 394] width 688 height 1996
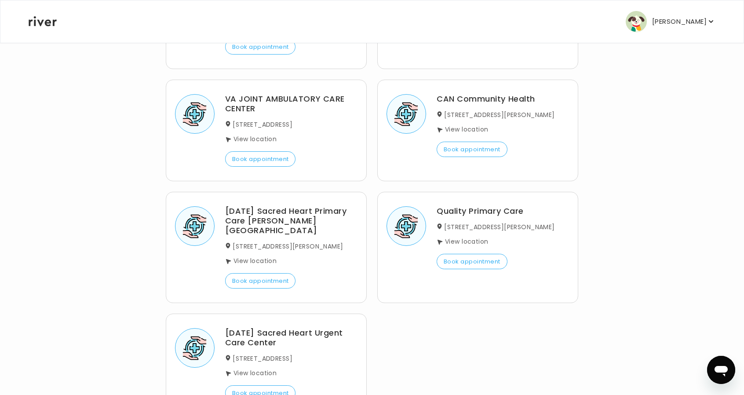
scroll to position [1614, 0]
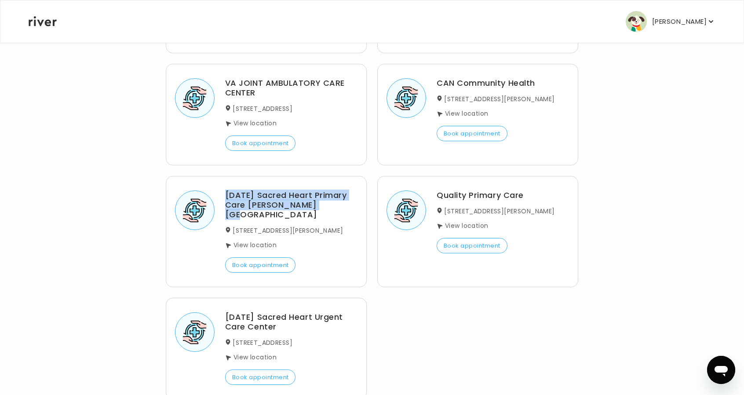
drag, startPoint x: 344, startPoint y: 129, endPoint x: 214, endPoint y: 114, distance: 131.5
click at [214, 176] on div "[DATE] Sacred Heart Primary Care [PERSON_NAME][GEOGRAPHIC_DATA][STREET_ADDRESS]…" at bounding box center [266, 231] width 201 height 111
copy h3 "[DATE] Sacred Heart Primary Care [PERSON_NAME][GEOGRAPHIC_DATA]"
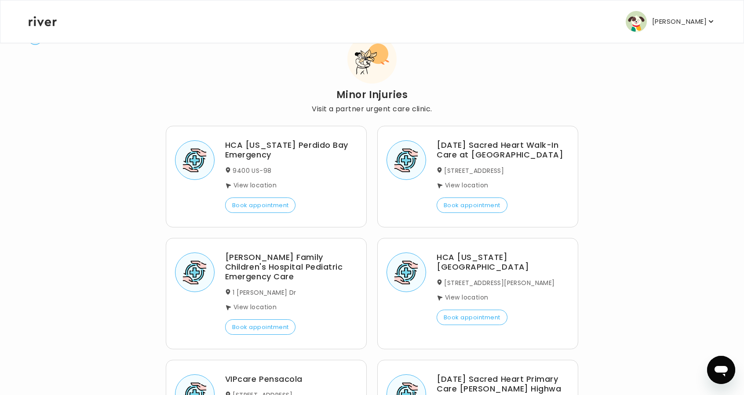
scroll to position [0, 0]
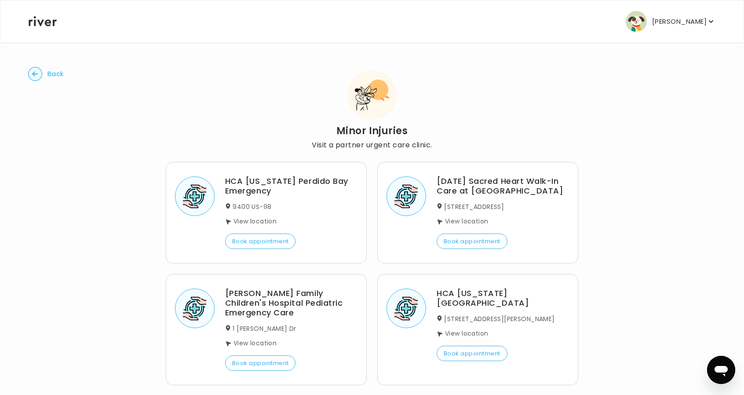
click at [33, 80] on circle "button" at bounding box center [36, 74] width 14 height 14
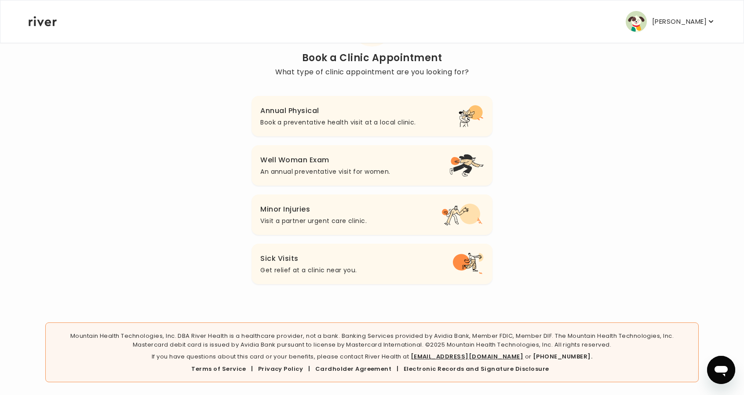
scroll to position [65, 0]
click at [285, 169] on p "An annual preventative visit for women." at bounding box center [325, 170] width 130 height 11
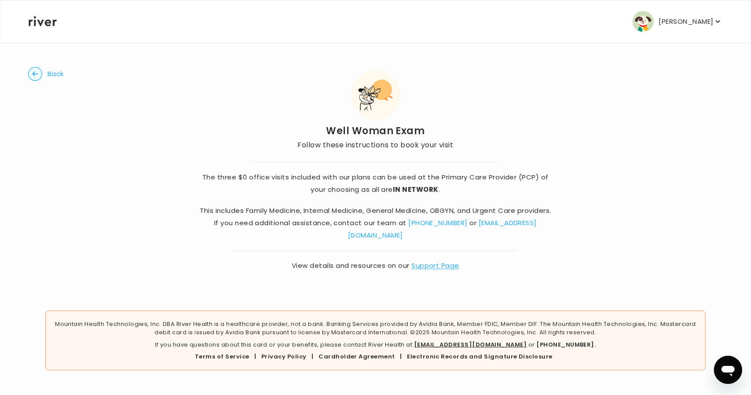
click at [714, 22] on icon "button" at bounding box center [718, 21] width 9 height 9
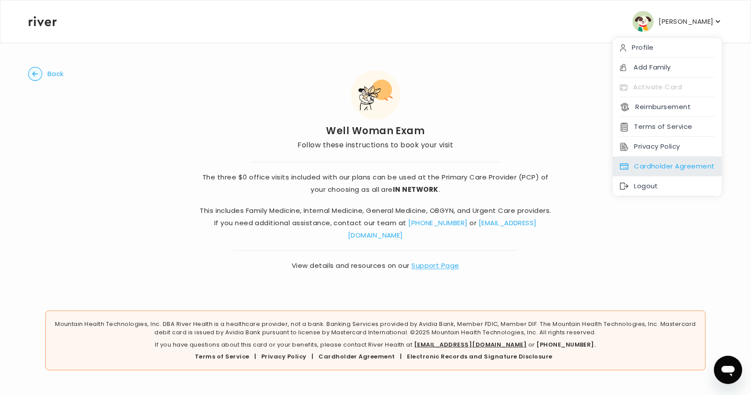
click at [649, 166] on div "Cardholder Agreement" at bounding box center [667, 167] width 109 height 20
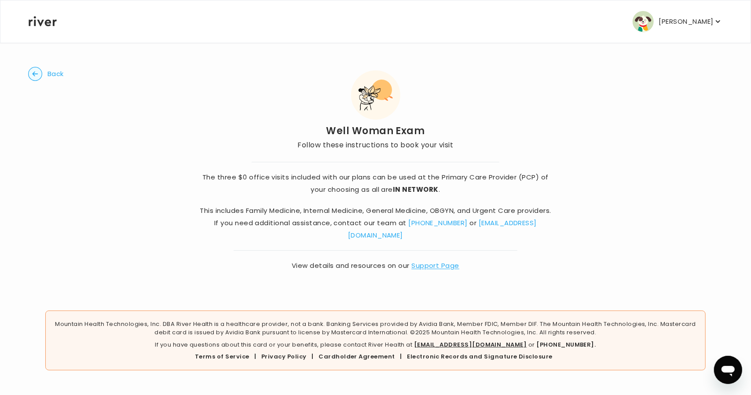
click at [722, 23] on icon "button" at bounding box center [718, 21] width 9 height 9
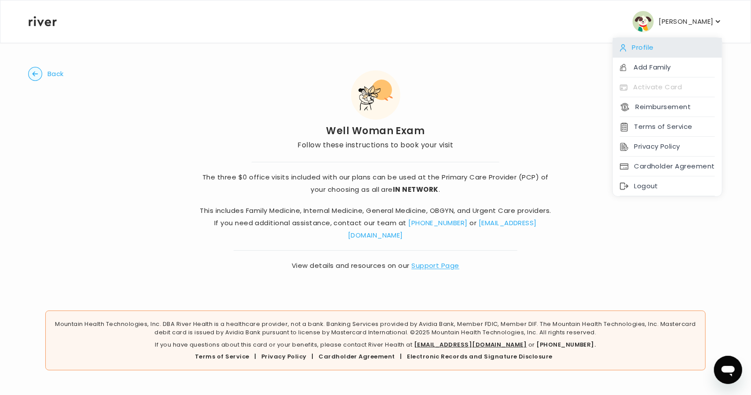
click at [668, 50] on div "Profile" at bounding box center [667, 48] width 109 height 20
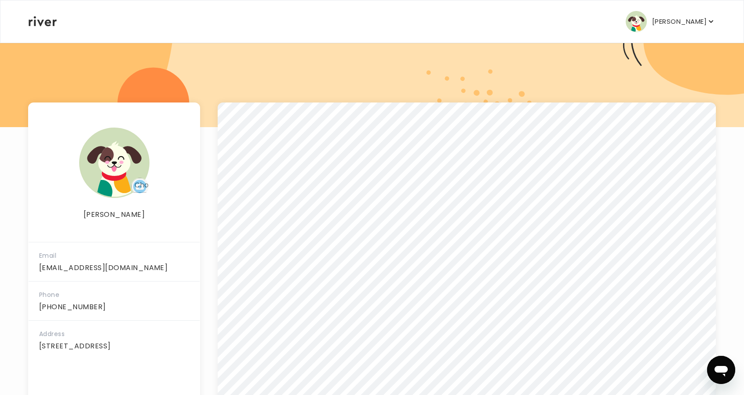
scroll to position [109, 0]
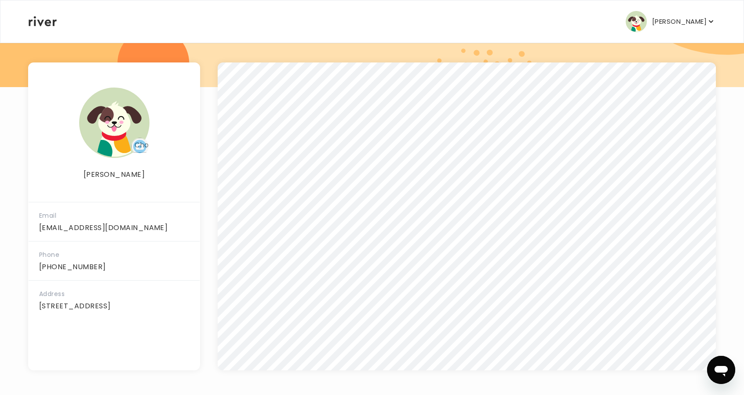
click at [709, 22] on icon "button" at bounding box center [711, 21] width 9 height 9
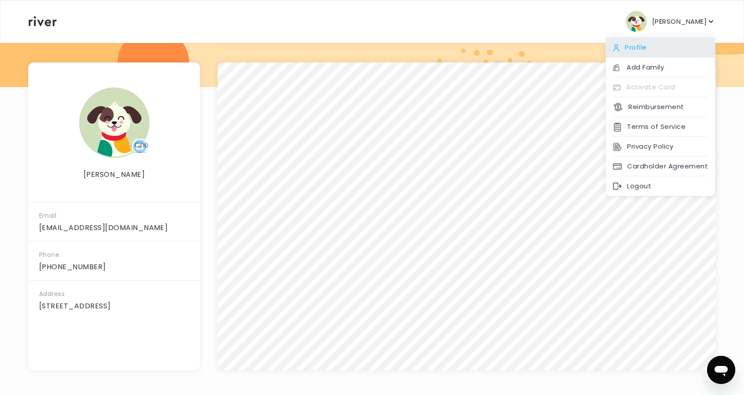
click at [646, 46] on div "Profile" at bounding box center [660, 48] width 109 height 20
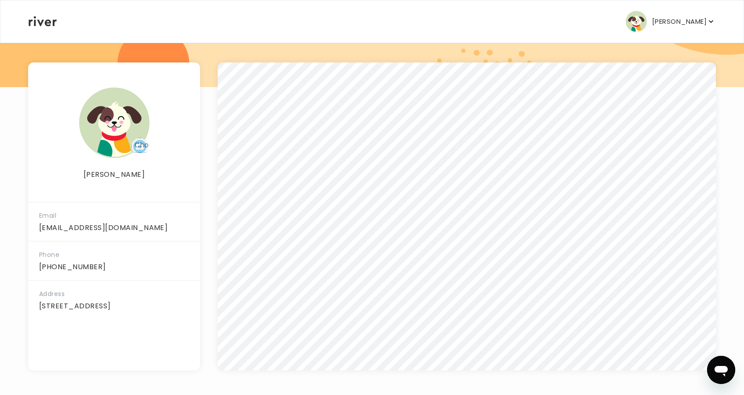
click at [671, 24] on p "[PERSON_NAME]" at bounding box center [679, 21] width 55 height 12
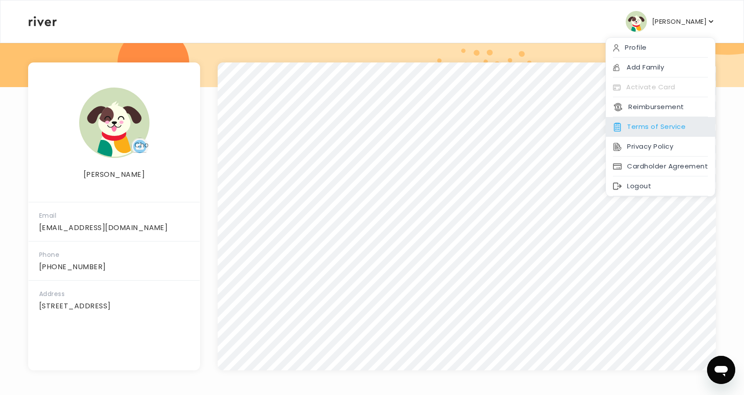
click at [634, 130] on div "Terms of Service" at bounding box center [660, 127] width 109 height 20
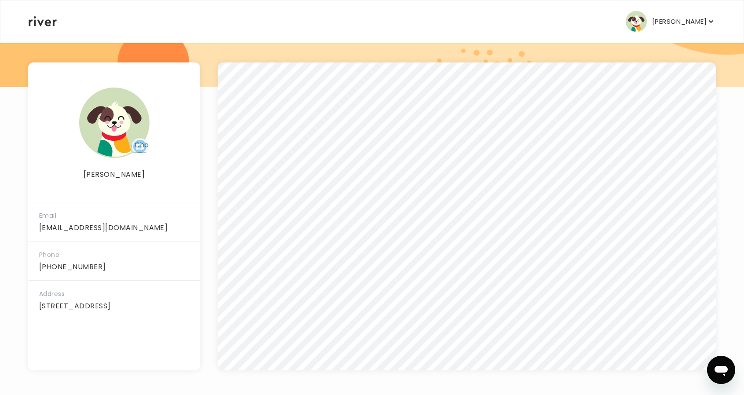
click at [699, 17] on p "[PERSON_NAME]" at bounding box center [679, 21] width 55 height 12
click at [42, 22] on icon at bounding box center [43, 21] width 28 height 10
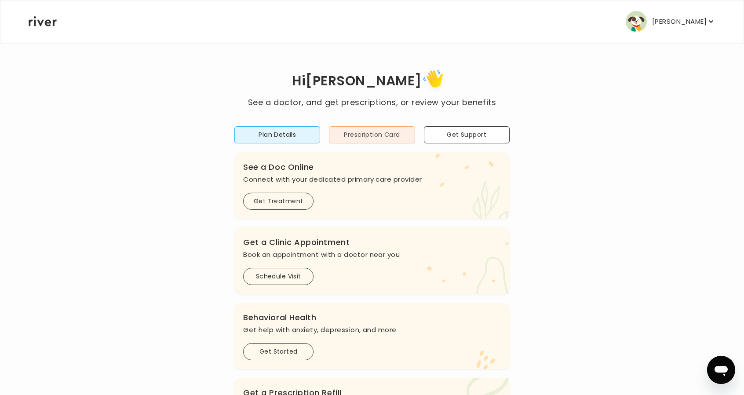
click at [369, 133] on button "Prescription Card" at bounding box center [372, 134] width 86 height 17
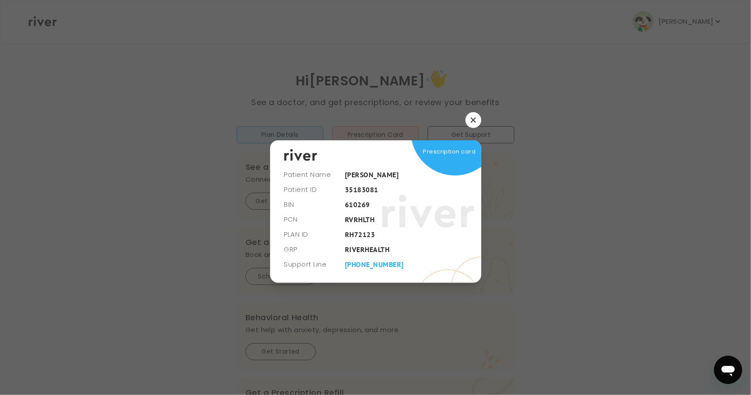
click at [472, 120] on icon "button" at bounding box center [473, 120] width 5 height 5
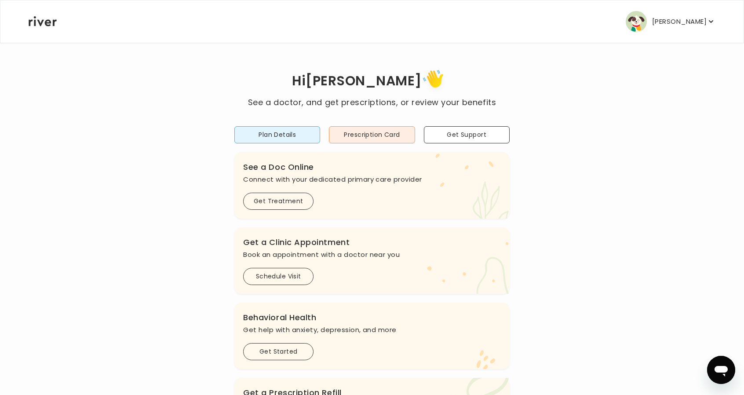
click at [713, 23] on icon "button" at bounding box center [711, 21] width 9 height 9
click at [495, 124] on div "Plan Details Prescription Card Get Support .cls-1 { fill: #ffe0ae; } .cls-2 { f…" at bounding box center [371, 314] width 275 height 411
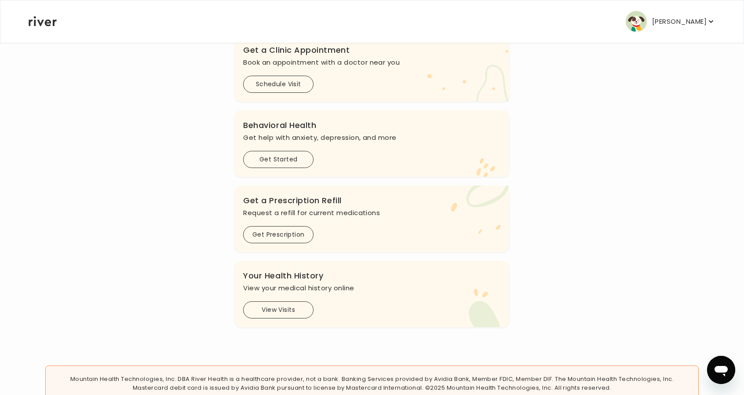
scroll to position [196, 0]
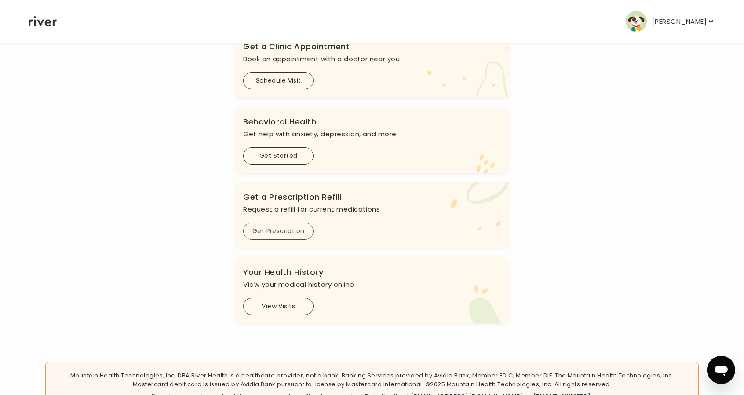
click at [291, 235] on button "Get Prescription" at bounding box center [278, 231] width 70 height 17
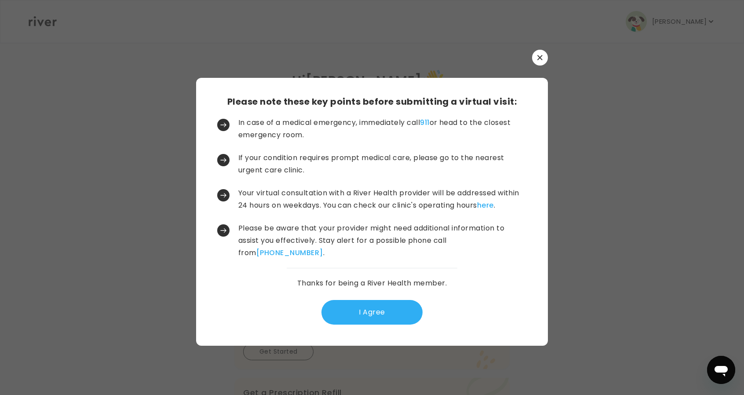
scroll to position [0, 0]
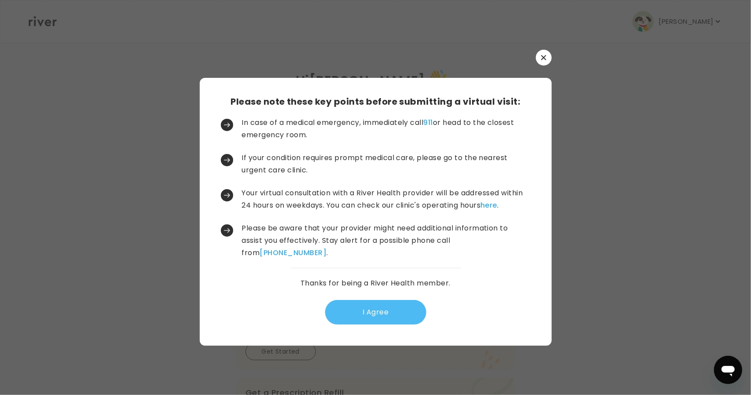
click at [352, 307] on button "I Agree" at bounding box center [375, 312] width 101 height 25
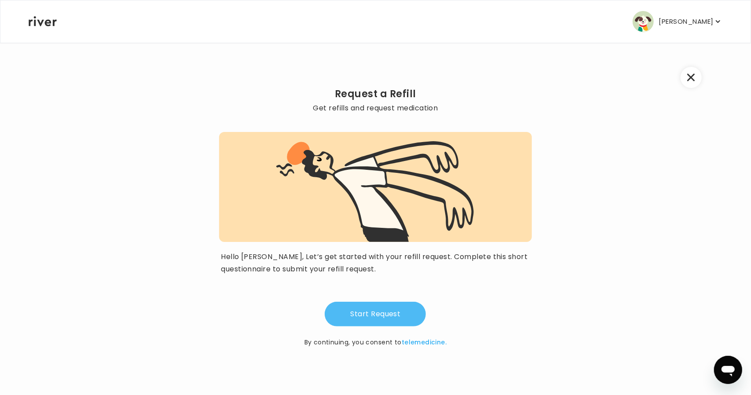
click at [340, 312] on button "Start Request" at bounding box center [375, 314] width 101 height 25
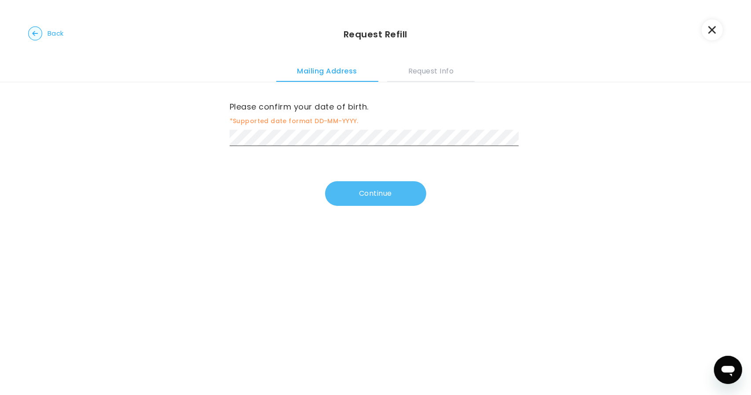
click at [349, 195] on button "Continue" at bounding box center [375, 193] width 101 height 25
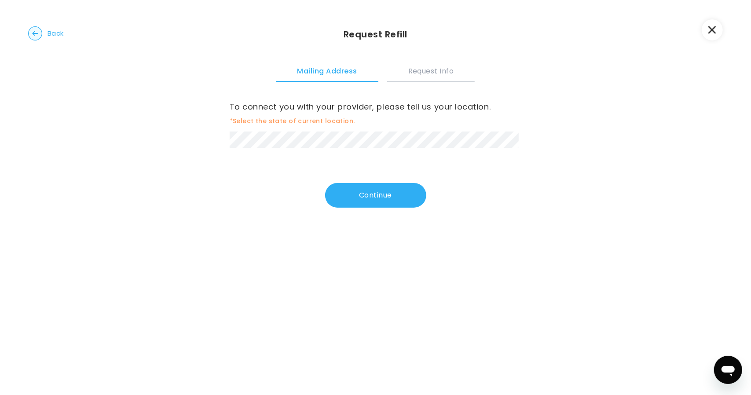
click at [417, 75] on button "Request Info" at bounding box center [431, 70] width 88 height 24
click at [718, 37] on button "button" at bounding box center [712, 29] width 21 height 21
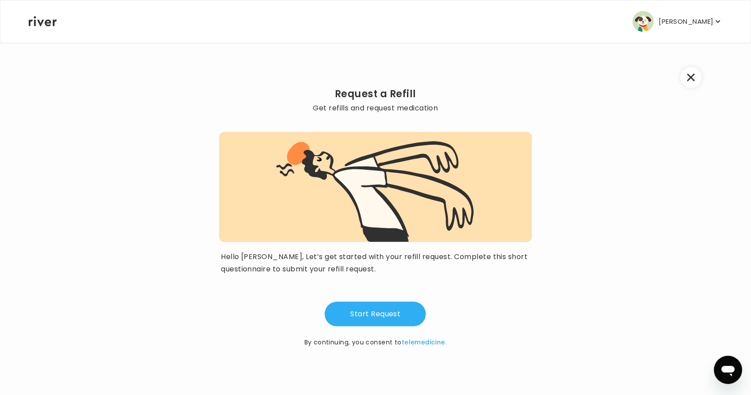
click at [691, 79] on icon "button" at bounding box center [691, 77] width 8 height 8
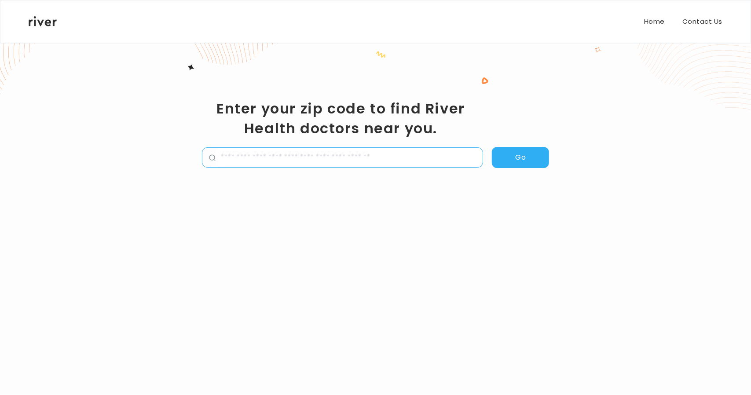
click at [275, 154] on input "zipCode" at bounding box center [349, 157] width 267 height 19
type input "*****"
click at [527, 157] on button "Go" at bounding box center [520, 157] width 57 height 21
select select "**"
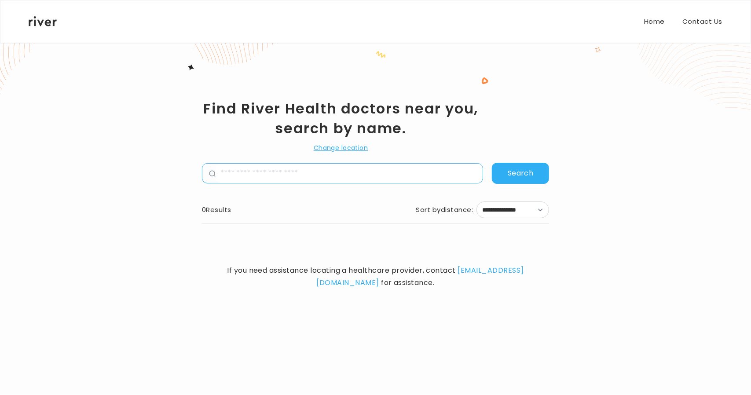
click at [430, 174] on input "name" at bounding box center [349, 173] width 267 height 19
type input "*****"
click at [523, 168] on button "Search" at bounding box center [520, 173] width 57 height 21
click at [527, 175] on button "Search" at bounding box center [520, 173] width 57 height 21
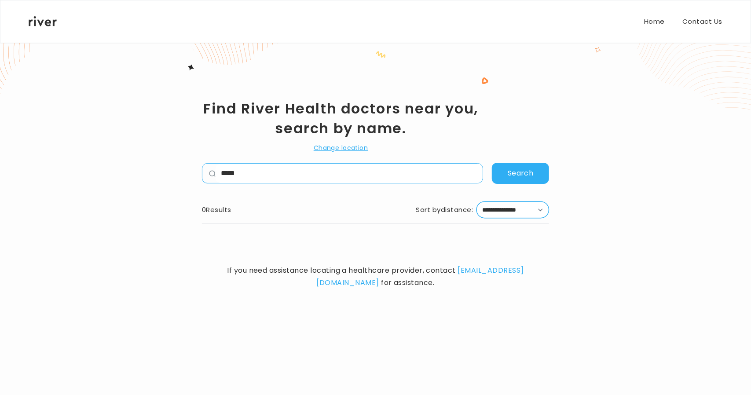
click at [539, 215] on select "**********" at bounding box center [512, 209] width 73 height 17
select select "**"
click at [476, 201] on select "**********" at bounding box center [512, 209] width 73 height 17
click at [509, 176] on button "Search" at bounding box center [520, 173] width 57 height 21
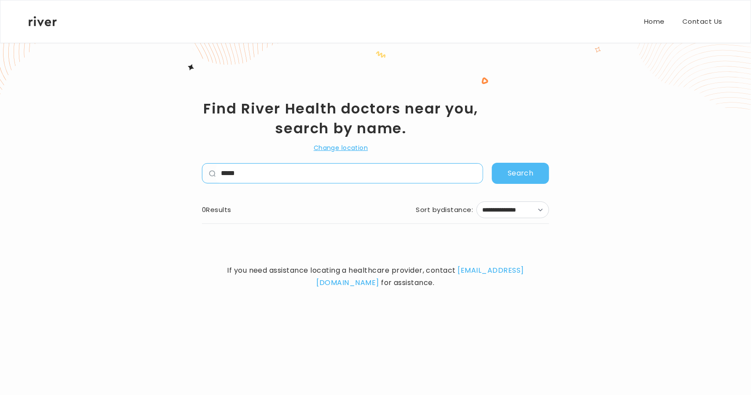
click at [509, 176] on button "Search" at bounding box center [520, 173] width 57 height 21
click at [538, 181] on button "Search" at bounding box center [520, 173] width 57 height 21
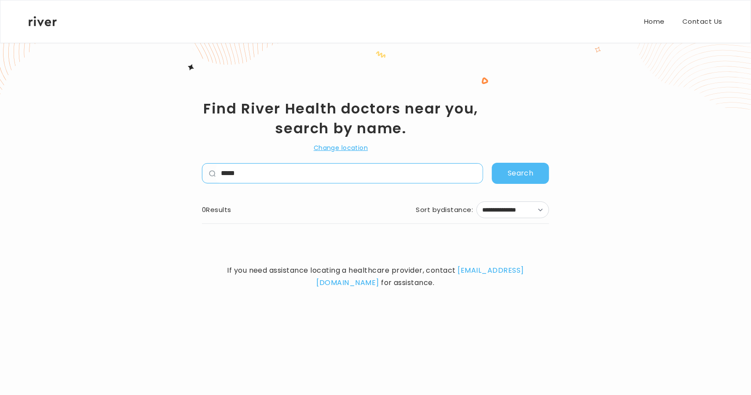
click at [538, 181] on button "Search" at bounding box center [520, 173] width 57 height 21
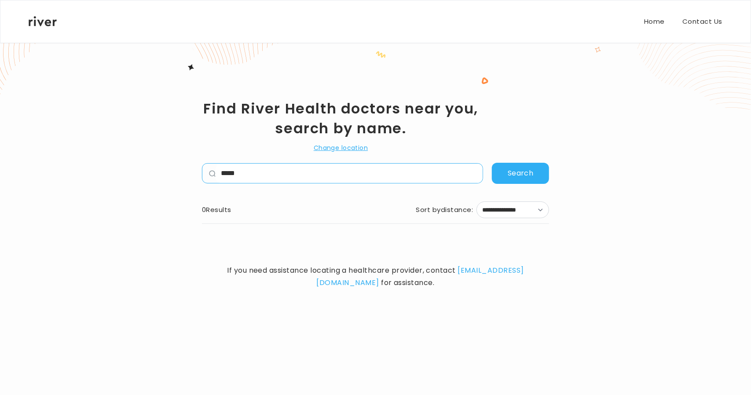
click at [342, 149] on button "Change location" at bounding box center [341, 148] width 54 height 11
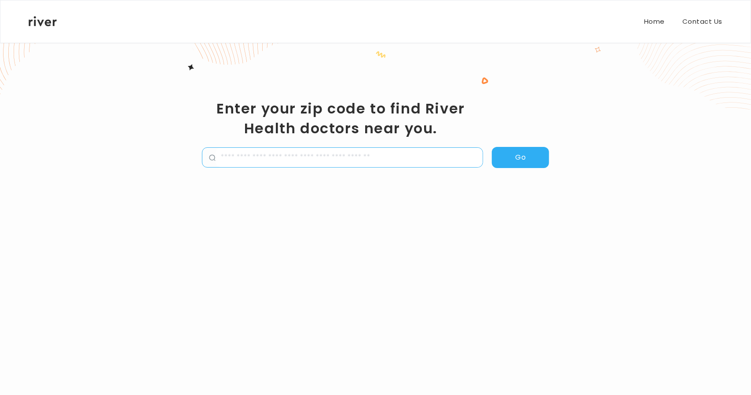
click at [338, 160] on input "zipCode" at bounding box center [349, 157] width 267 height 19
type input "*****"
select select "**"
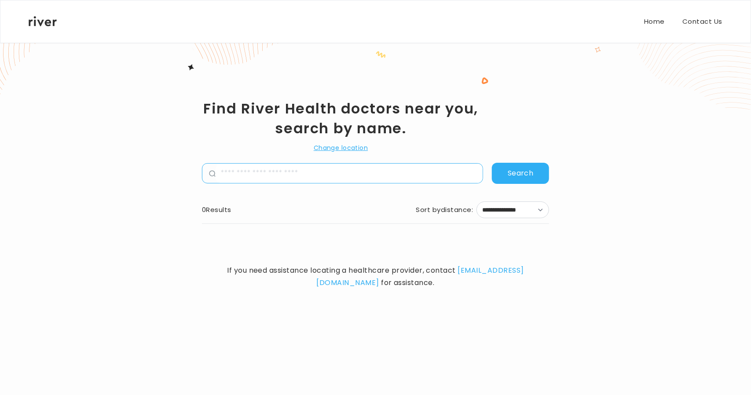
click at [350, 164] on input "name" at bounding box center [349, 173] width 267 height 19
